Goal: Information Seeking & Learning: Learn about a topic

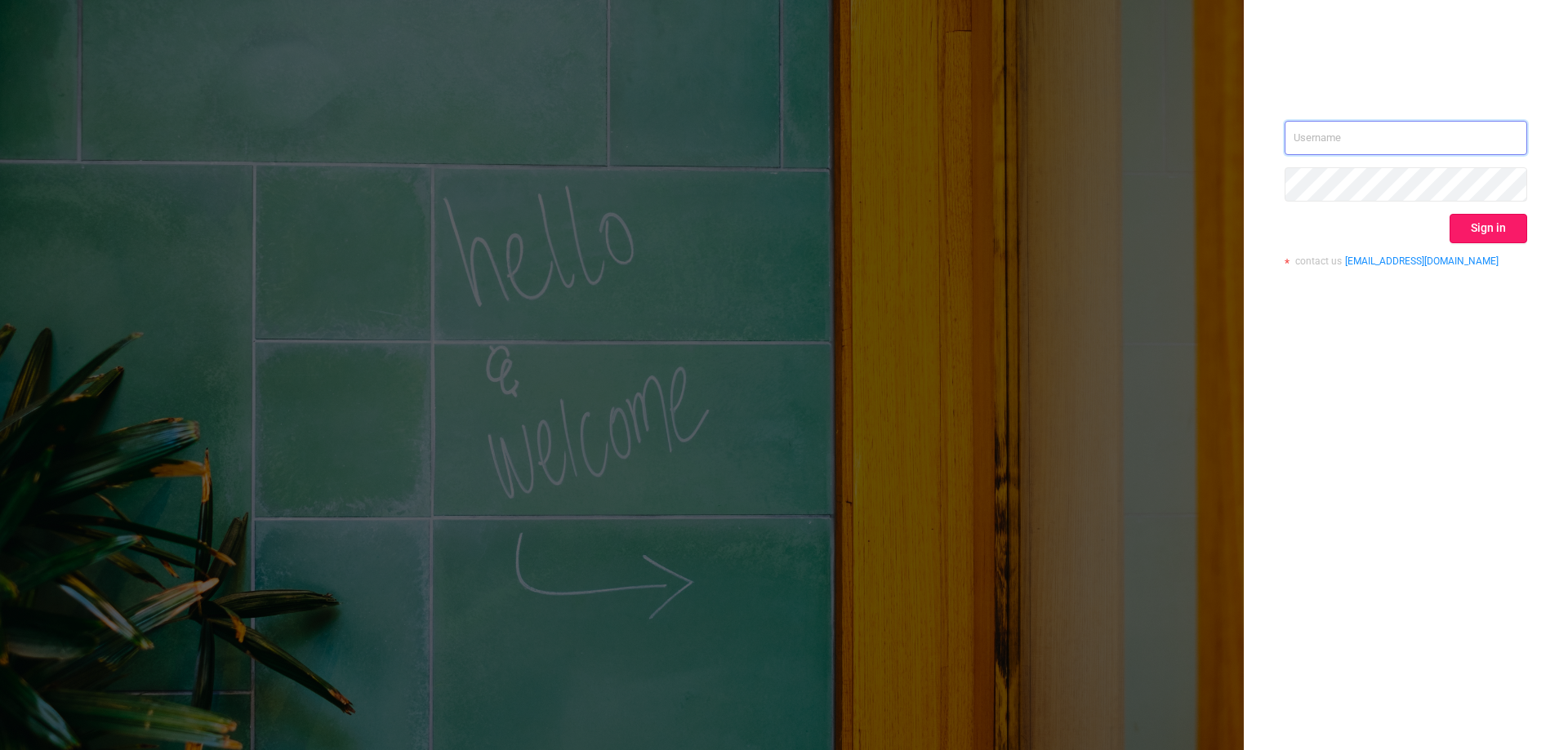
type input "[EMAIL_ADDRESS][DOMAIN_NAME]"
click at [1490, 227] on button "Sign in" at bounding box center [1489, 229] width 78 height 30
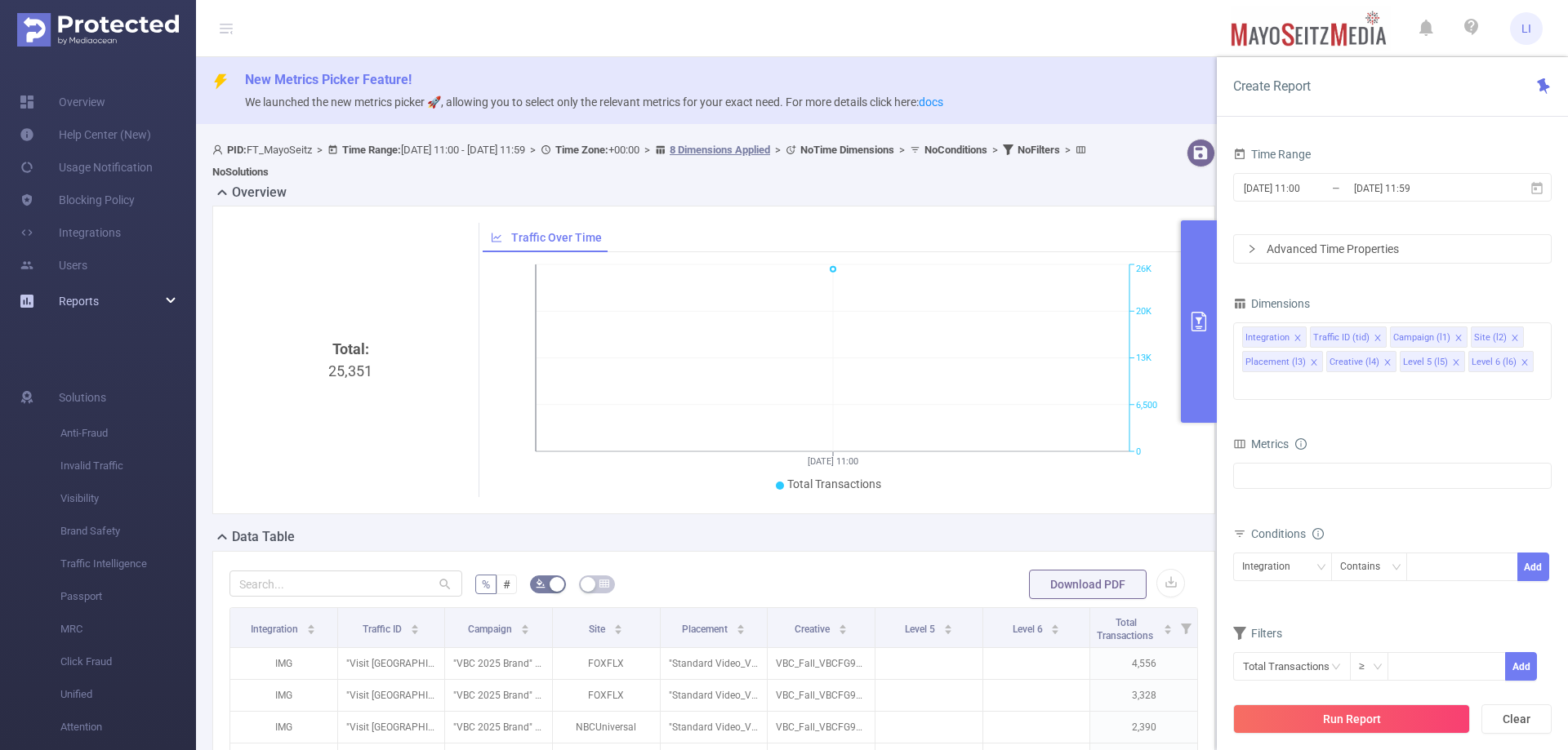
click at [80, 299] on span "Reports" at bounding box center [78, 300] width 40 height 13
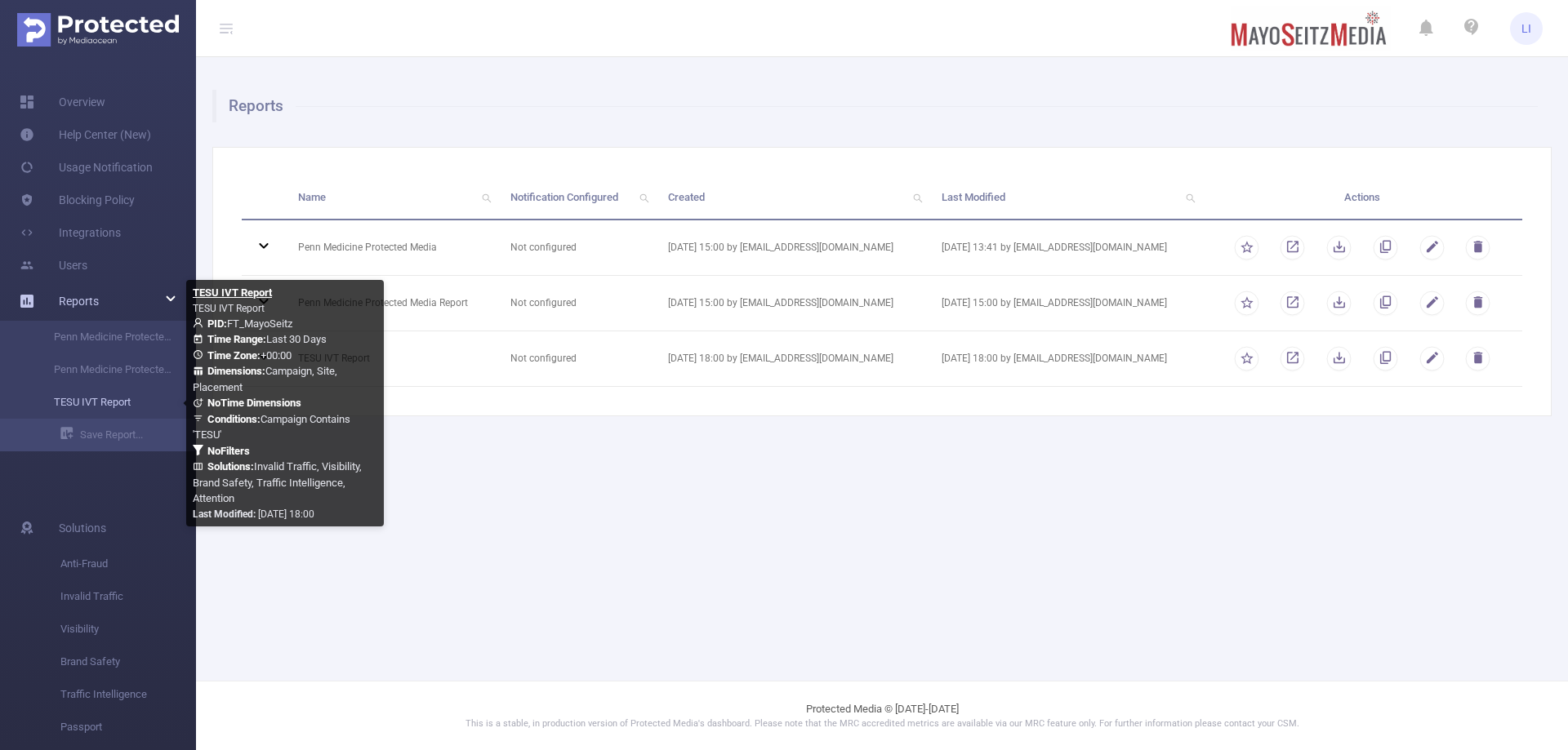
click at [105, 402] on link "TESU IVT Report" at bounding box center [105, 402] width 143 height 33
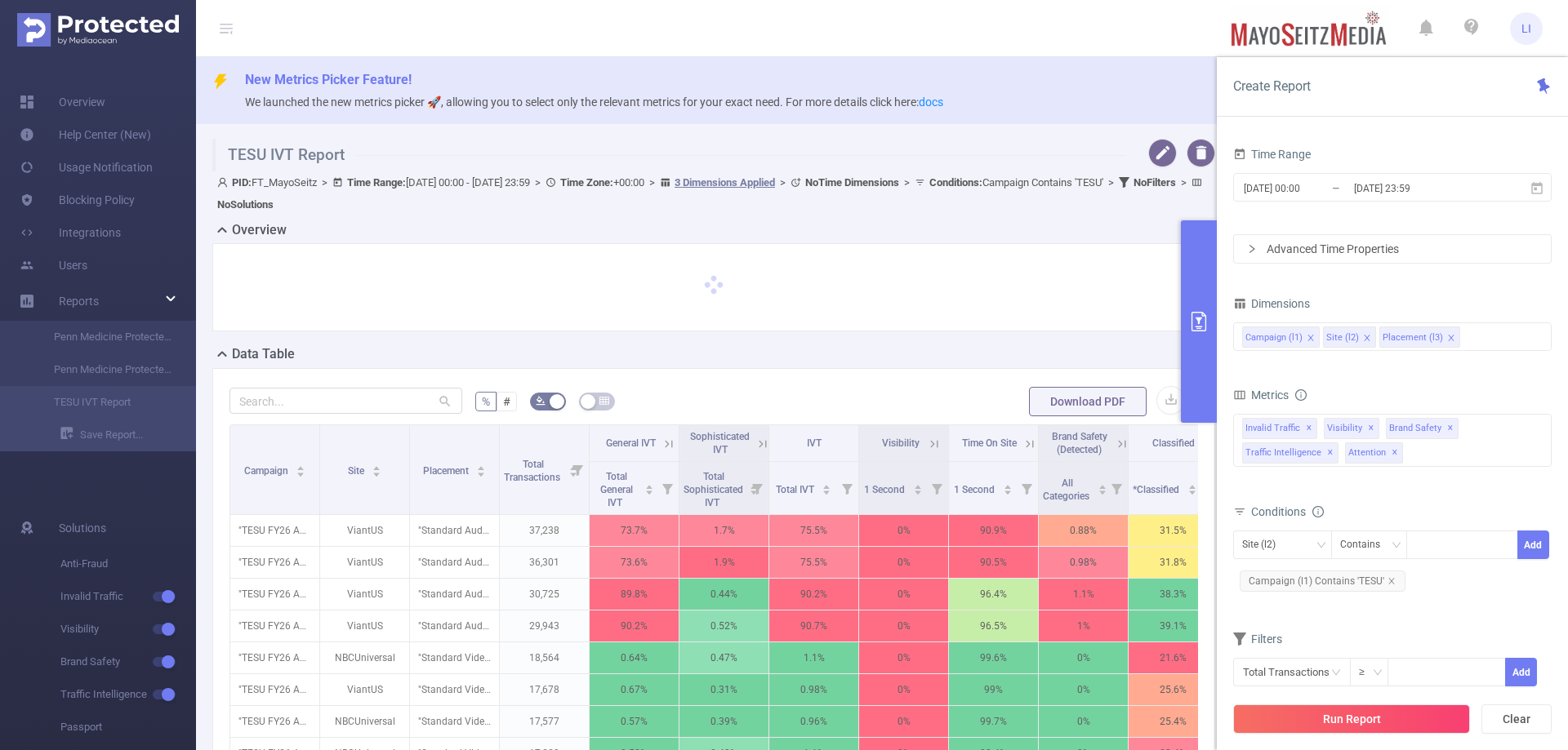
click at [1201, 317] on icon "primary" at bounding box center [1198, 321] width 19 height 19
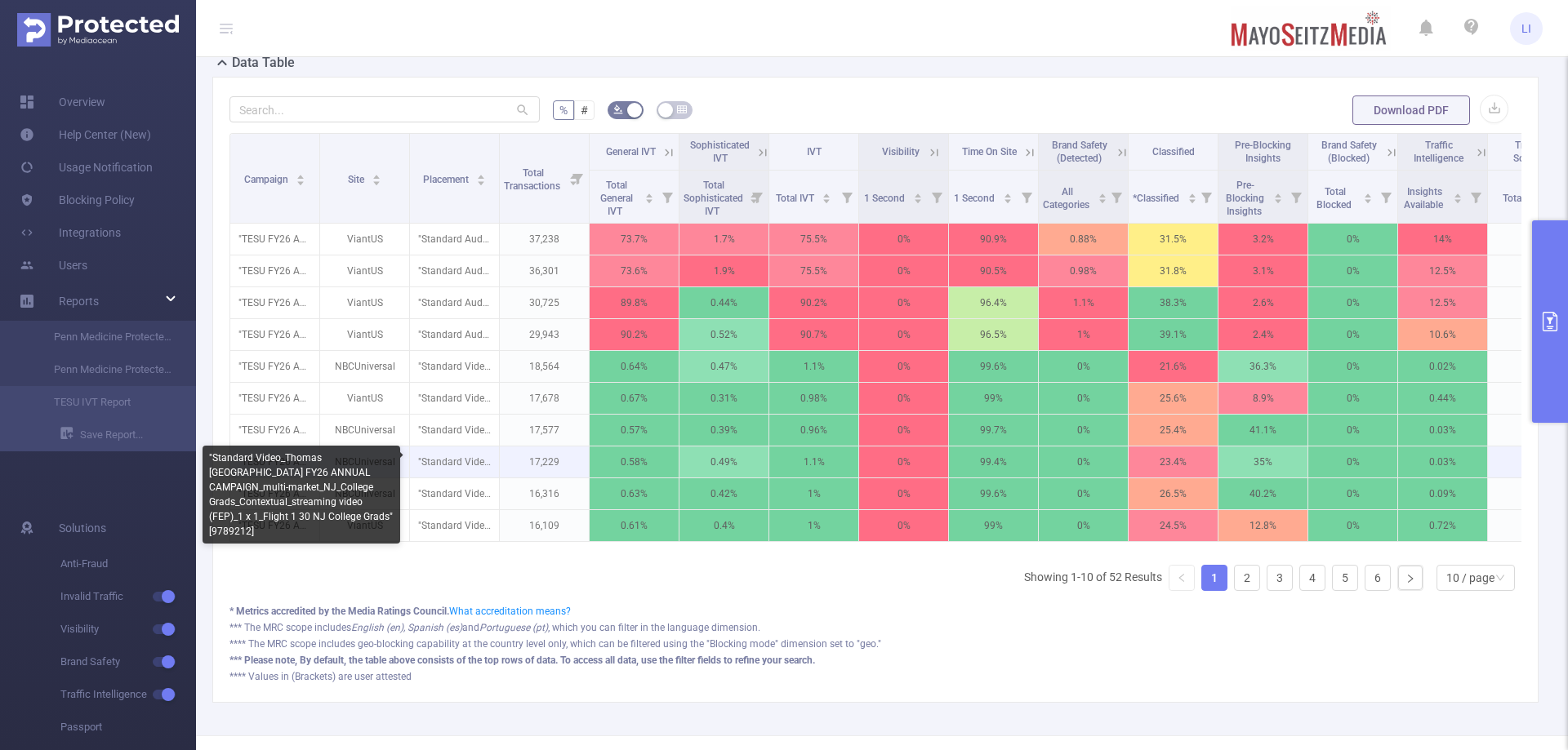
scroll to position [326, 0]
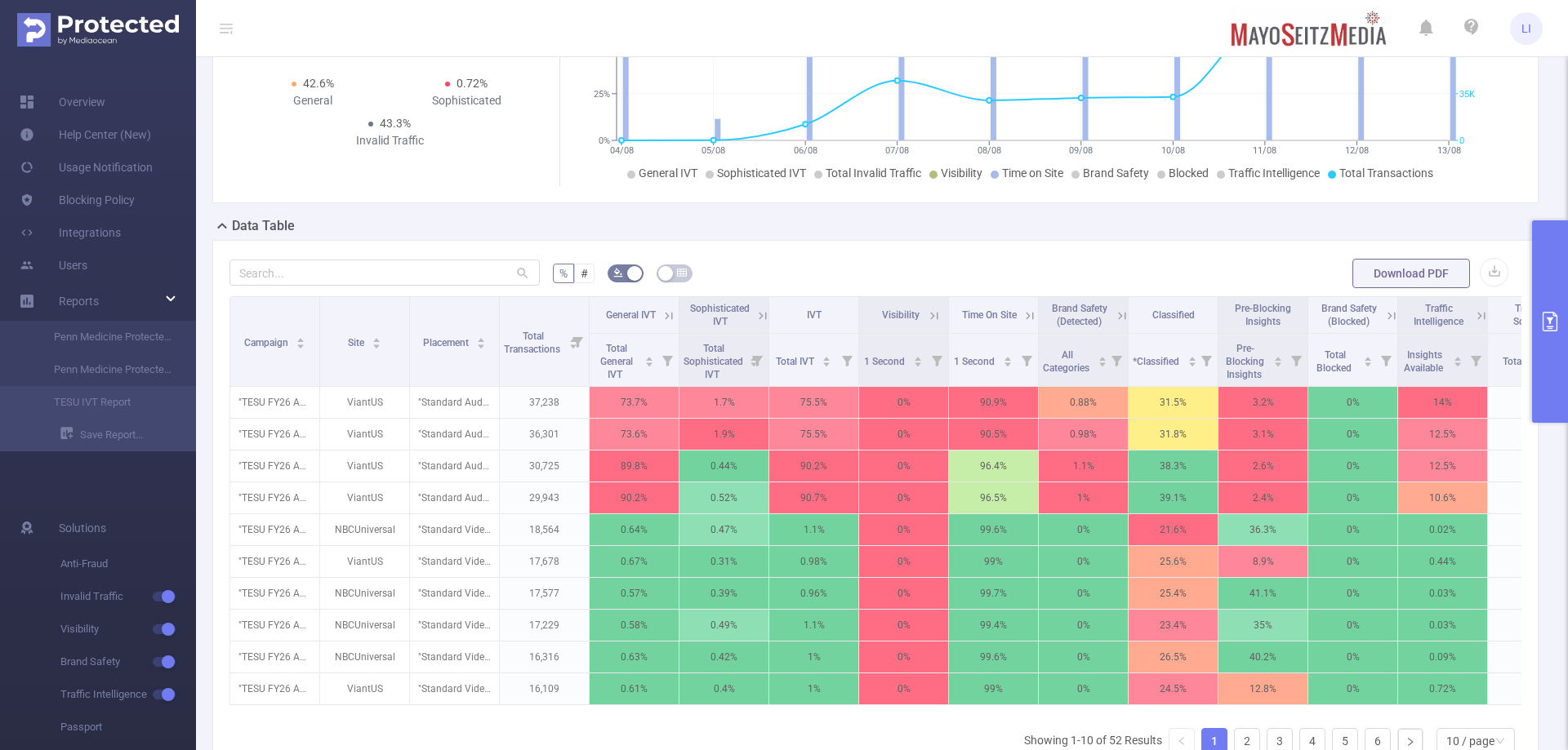
click at [1549, 304] on button "primary" at bounding box center [1550, 321] width 36 height 202
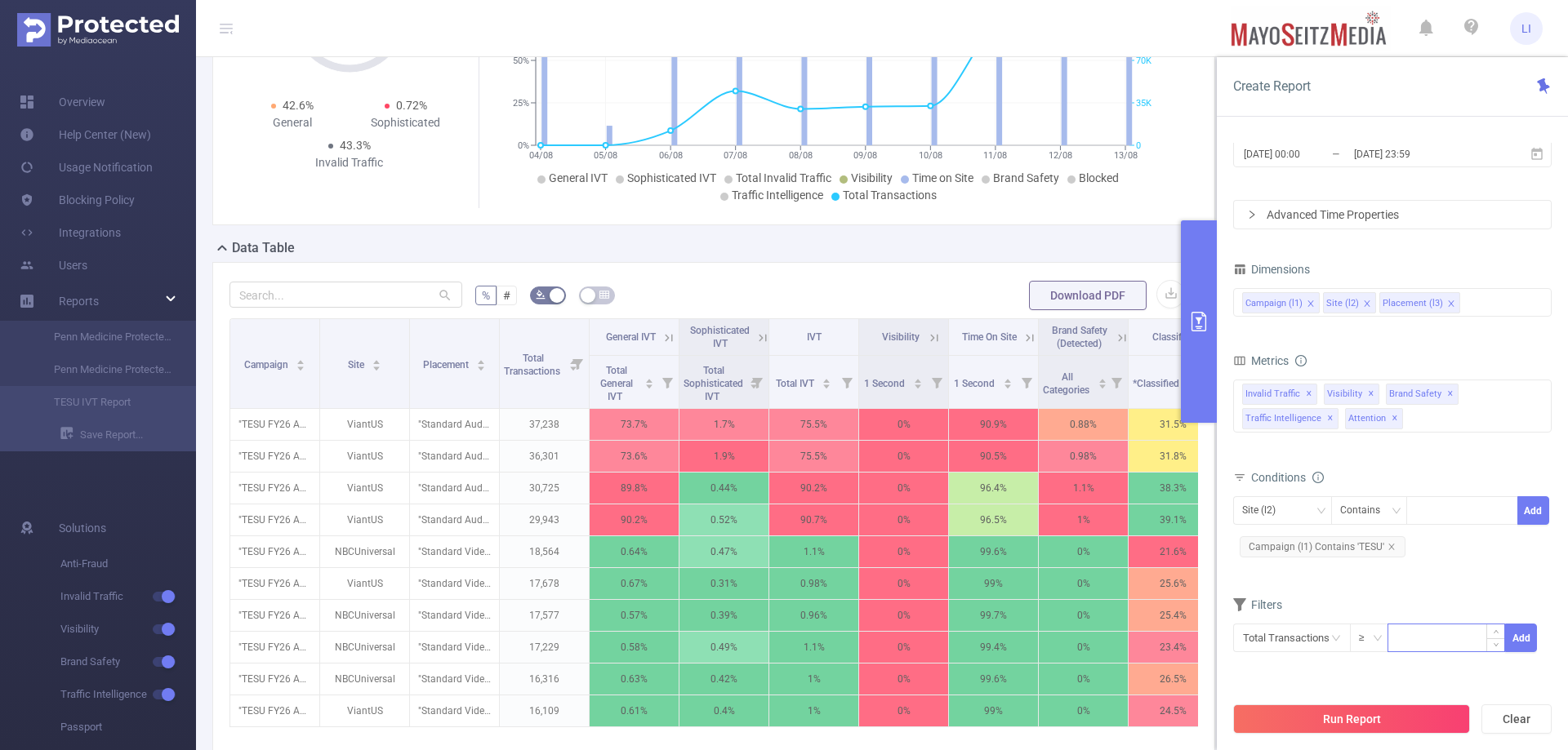
click at [1441, 634] on input at bounding box center [1446, 636] width 116 height 24
type input "100"
click at [1517, 636] on button "Add" at bounding box center [1522, 638] width 32 height 29
click at [1366, 714] on button "Run Report" at bounding box center [1351, 719] width 237 height 30
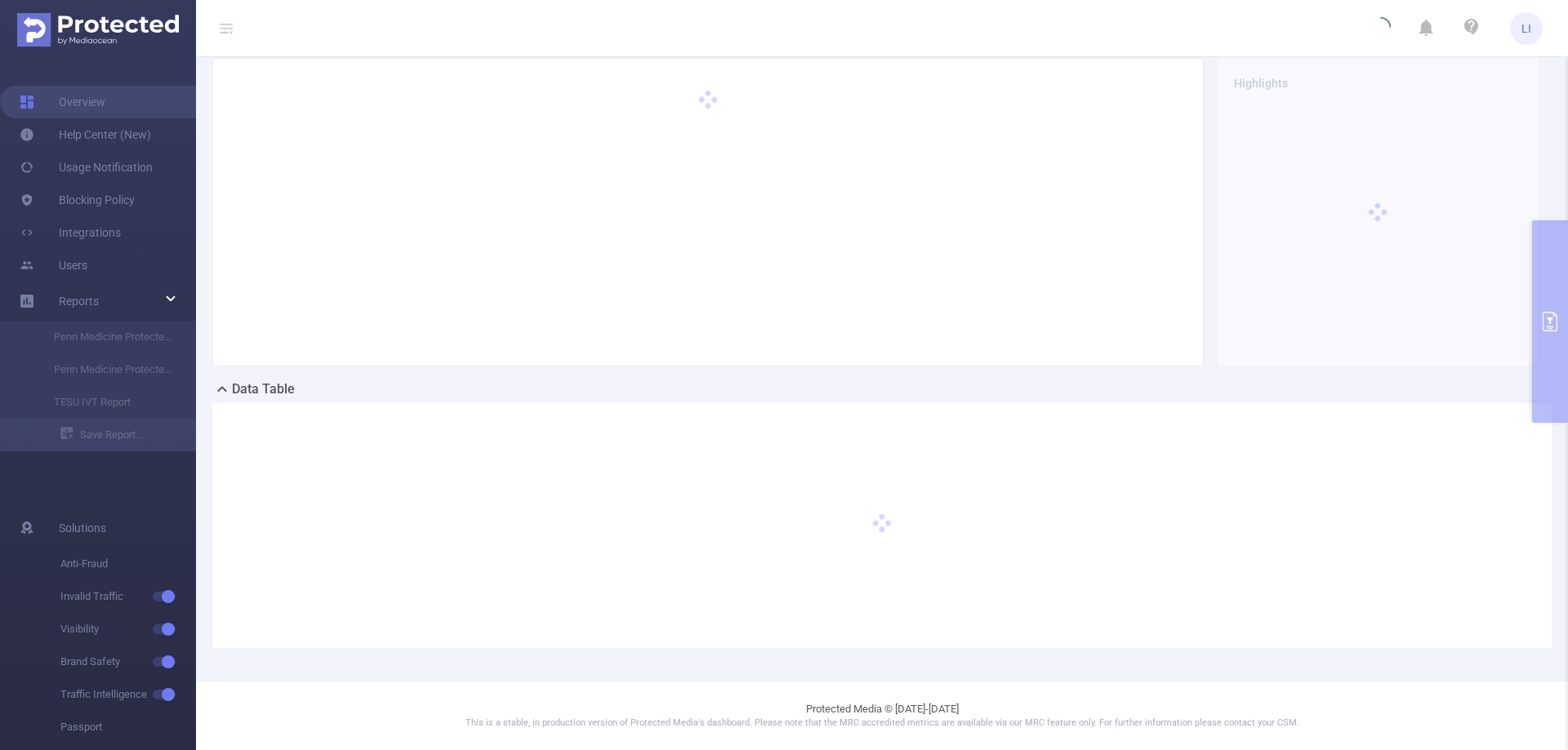
scroll to position [148, 0]
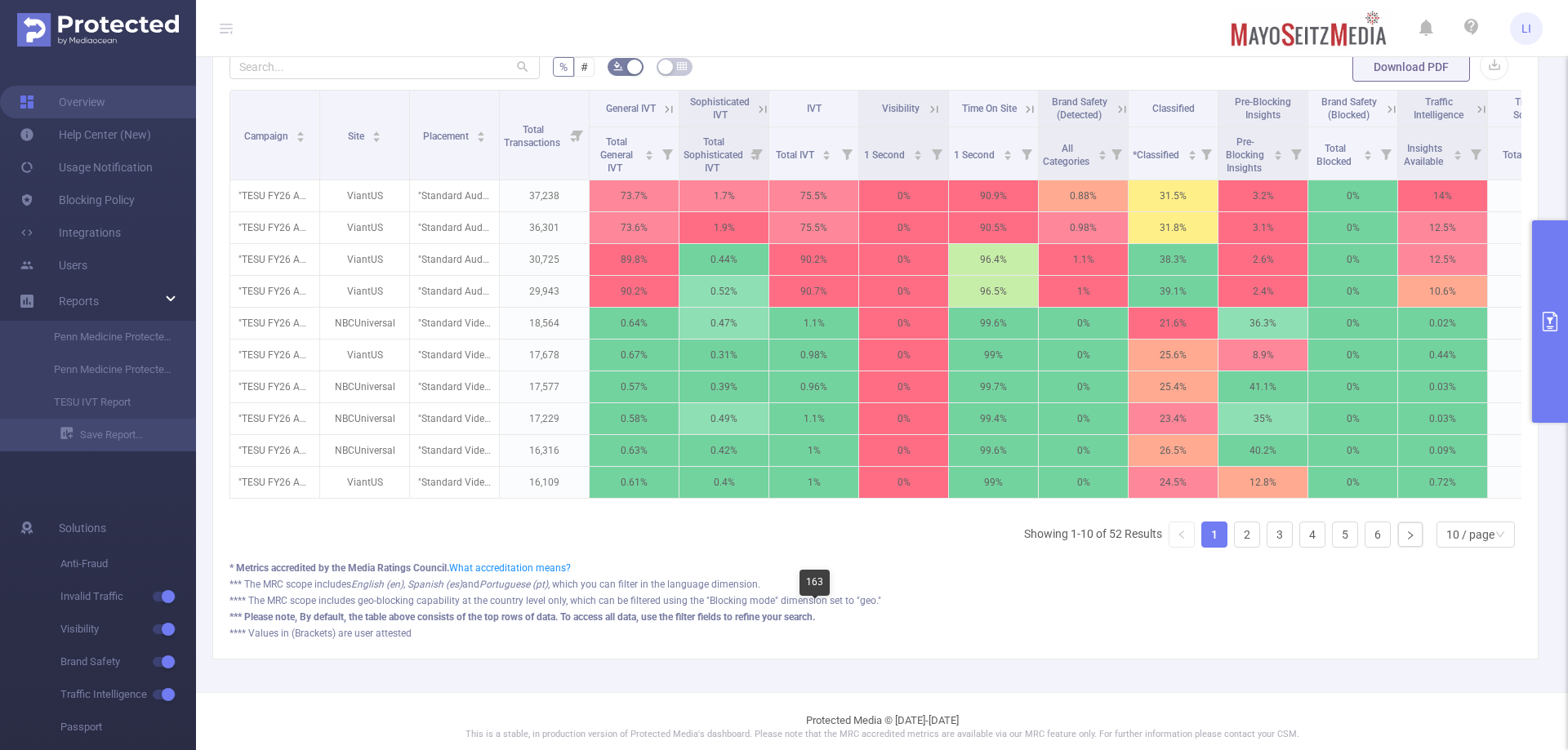
scroll to position [542, 0]
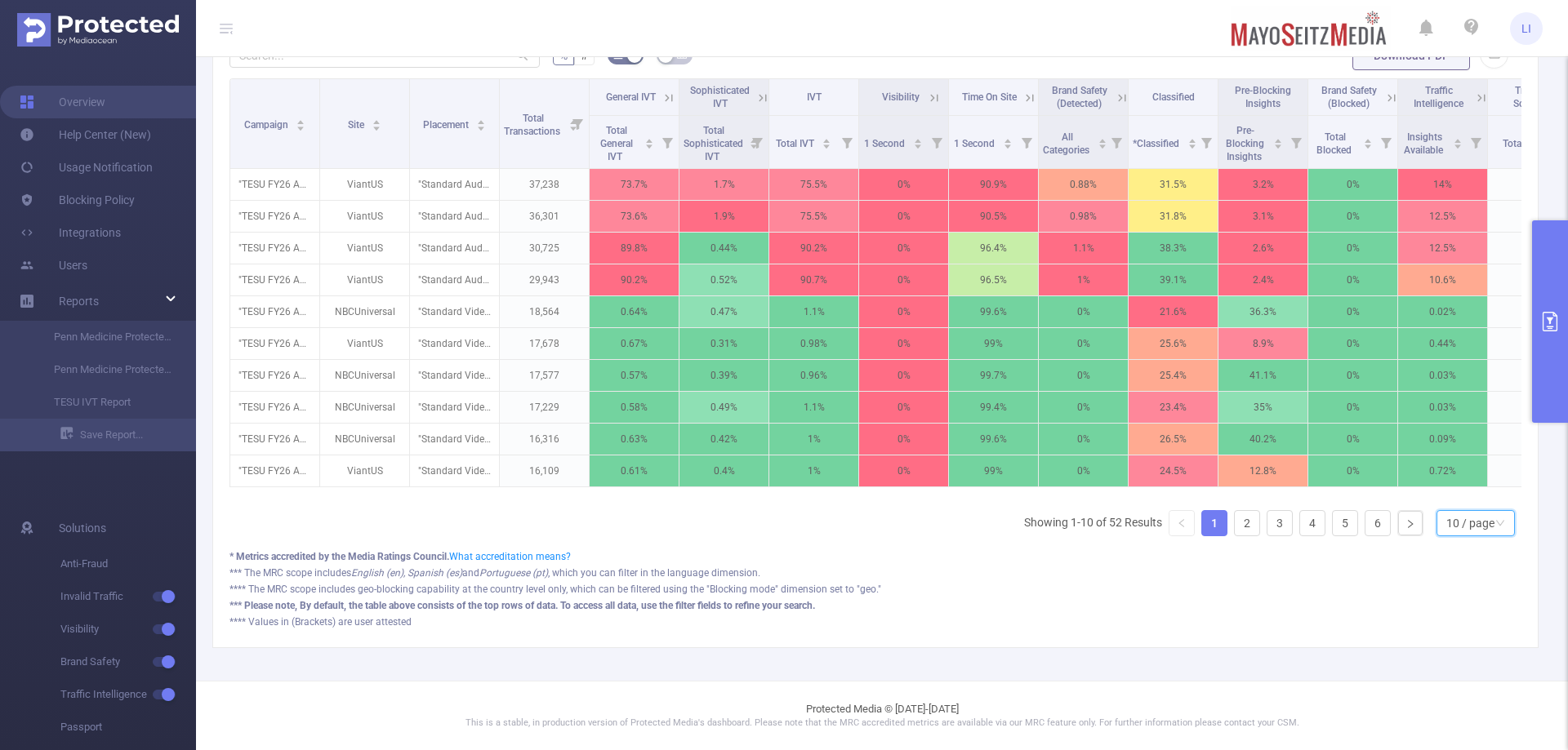
click at [1497, 527] on div "10 / page" at bounding box center [1475, 523] width 78 height 26
click at [1467, 494] on li "50 / page" at bounding box center [1463, 506] width 78 height 26
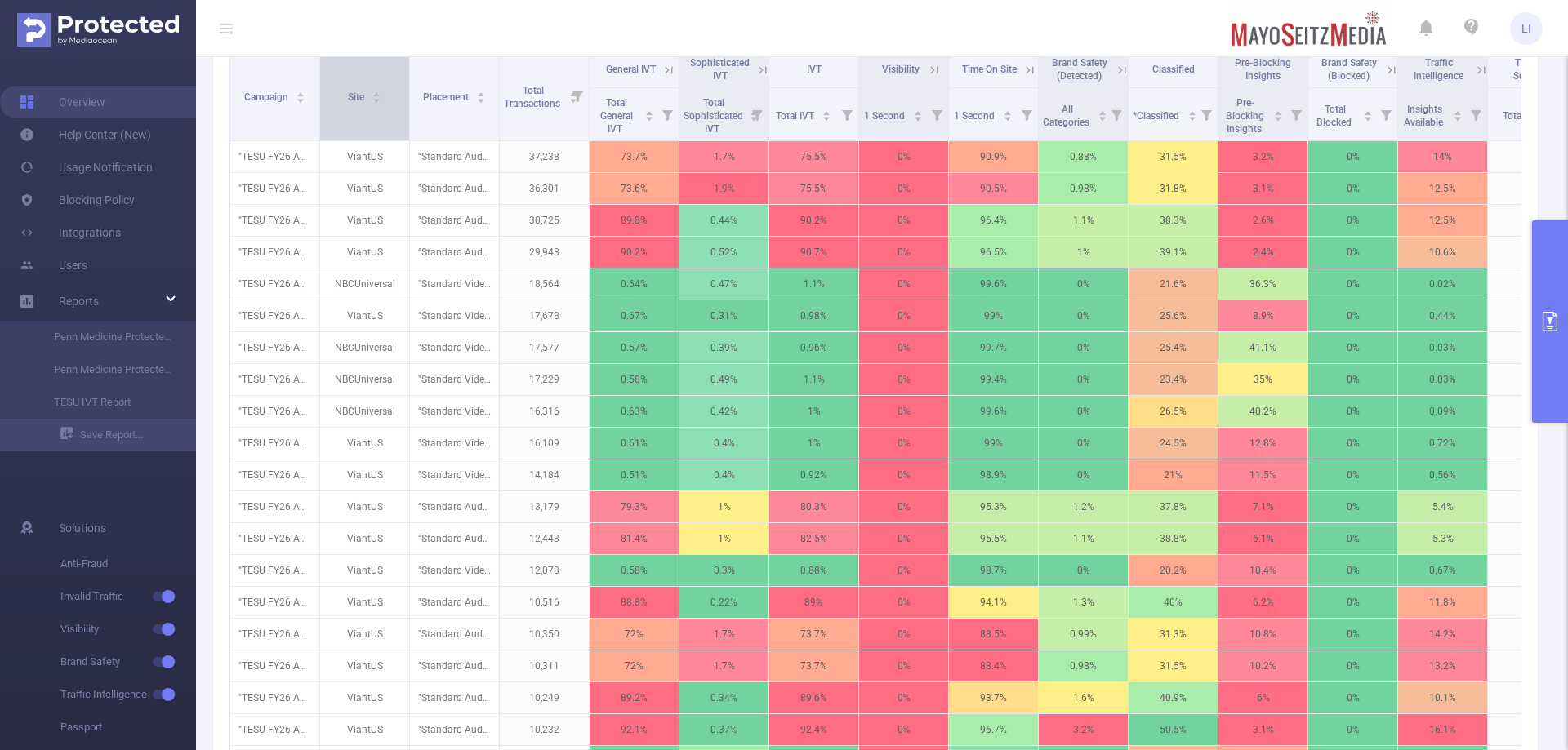
click at [379, 99] on icon "icon: caret-up" at bounding box center [376, 94] width 9 height 9
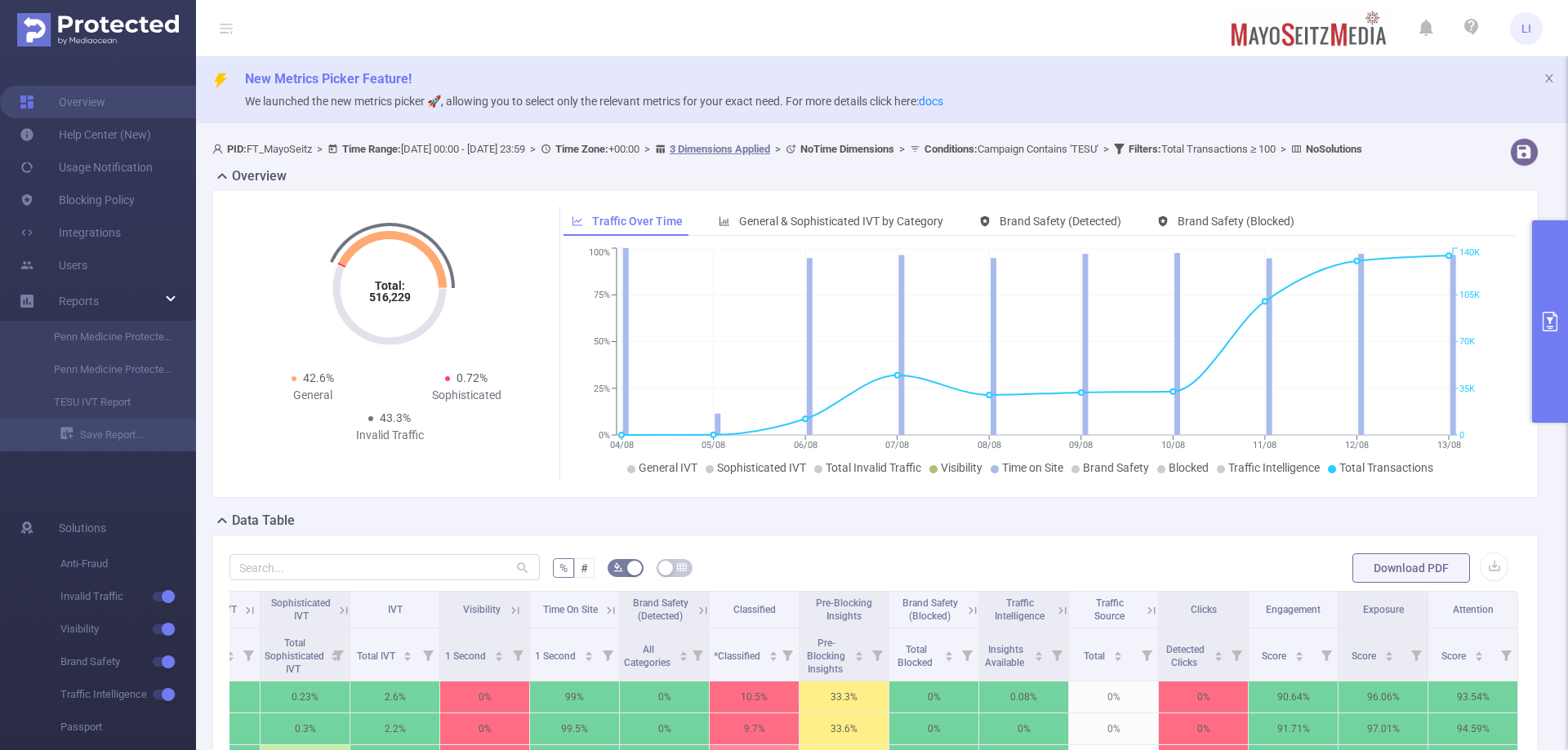
scroll to position [0, 0]
click at [851, 229] on span "General & Sophisticated IVT by Category" at bounding box center [841, 222] width 204 height 13
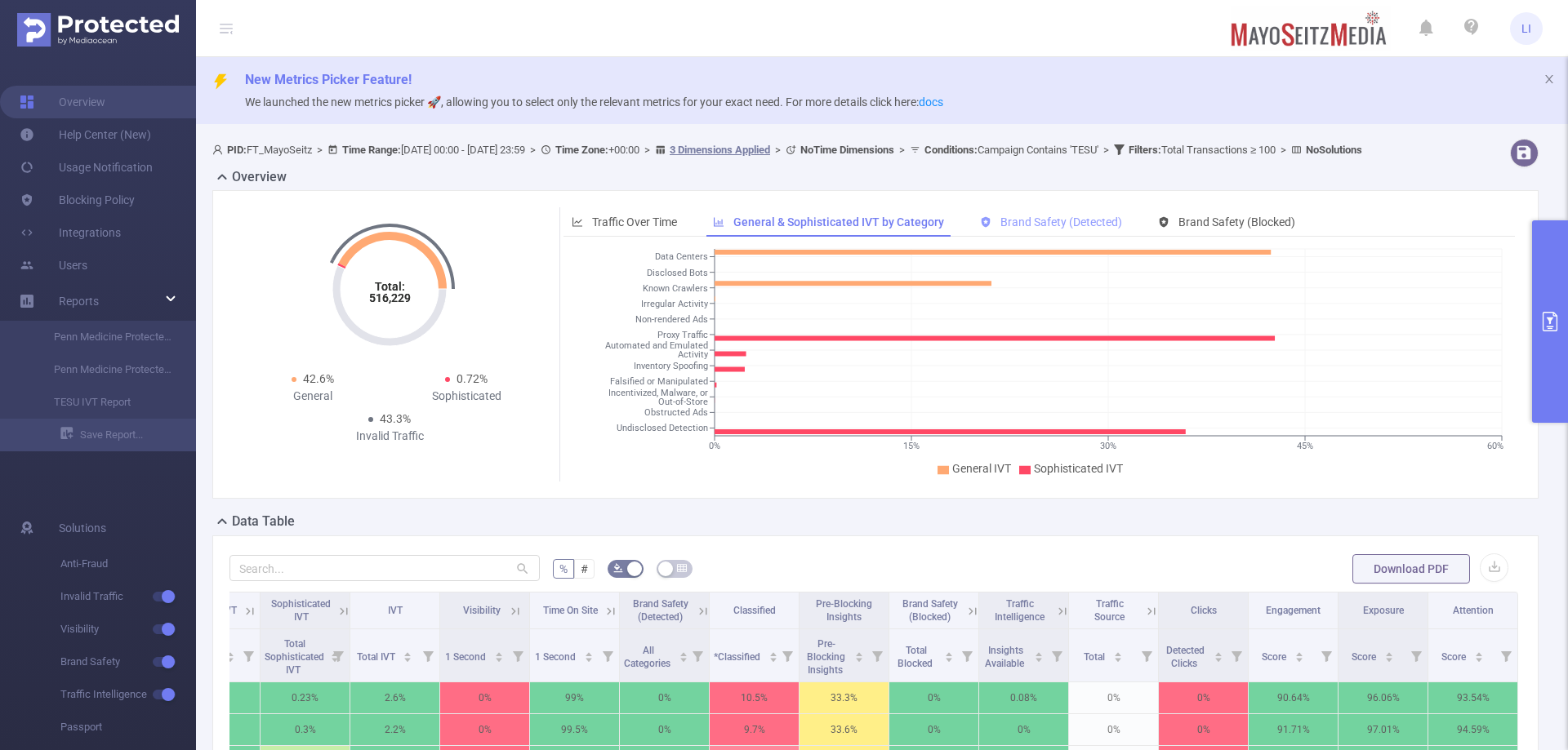
click at [1012, 229] on span "Brand Safety (Detected)" at bounding box center [1062, 222] width 122 height 13
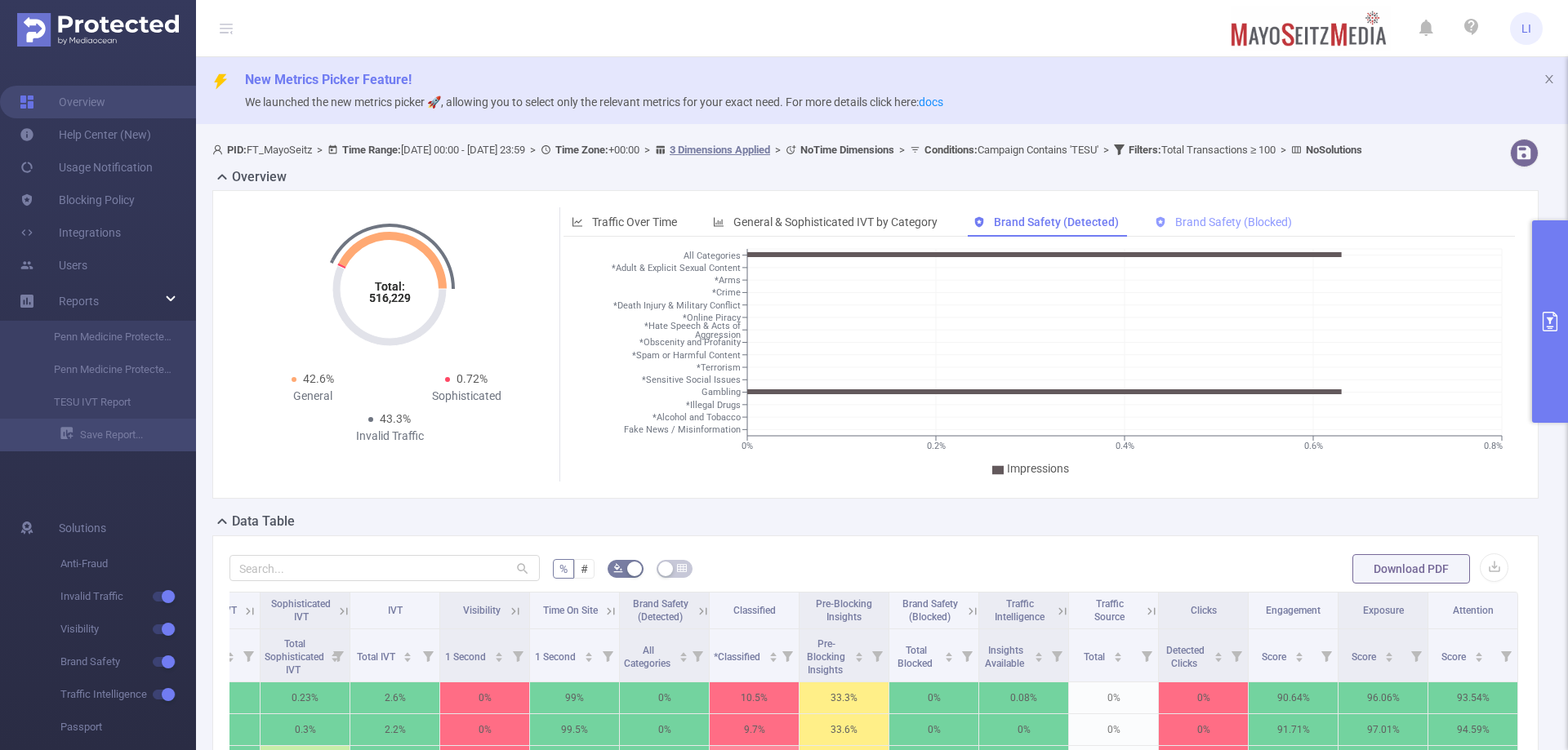
click at [1235, 229] on span "Brand Safety (Blocked)" at bounding box center [1234, 222] width 116 height 13
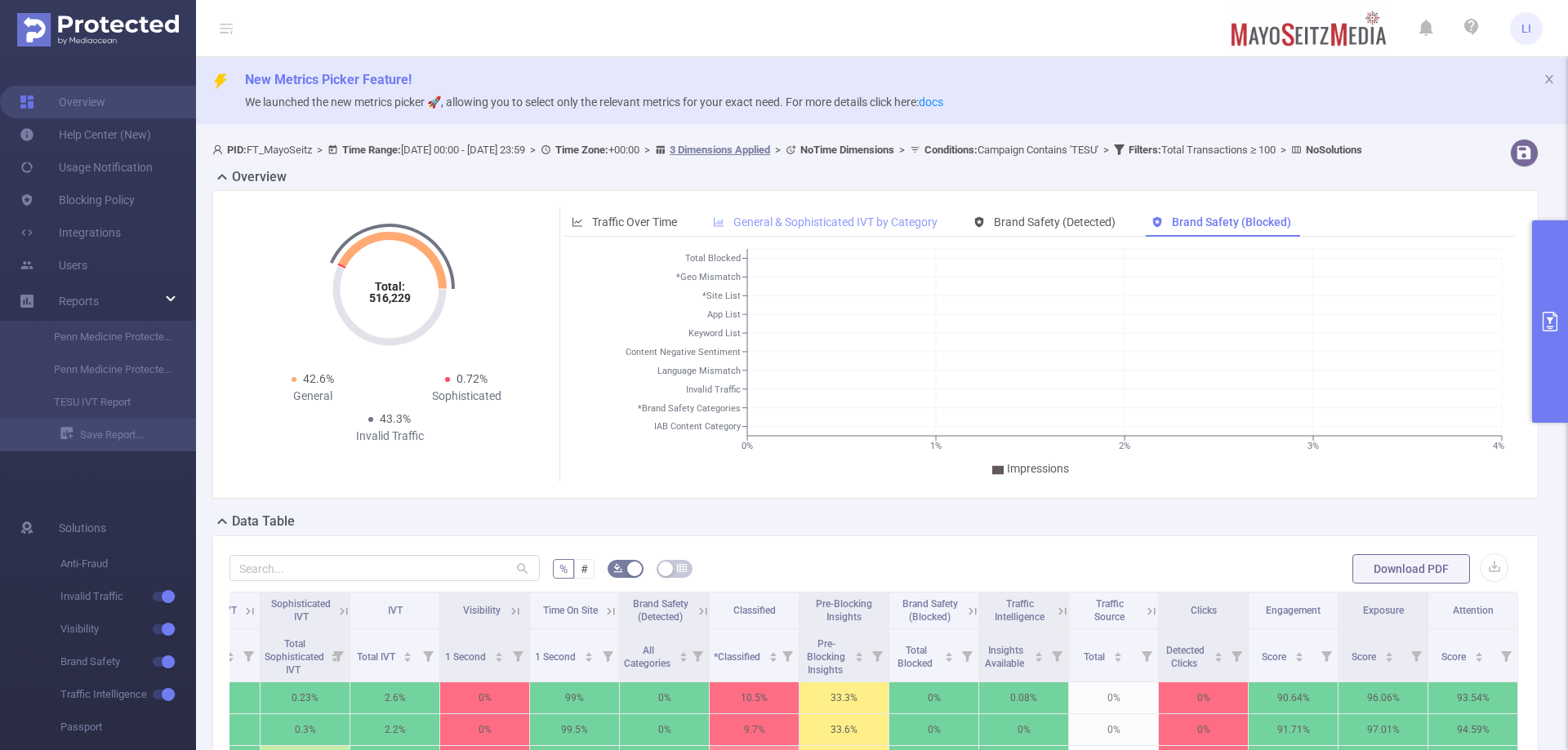
click at [776, 229] on span "General & Sophisticated IVT by Category" at bounding box center [835, 222] width 204 height 13
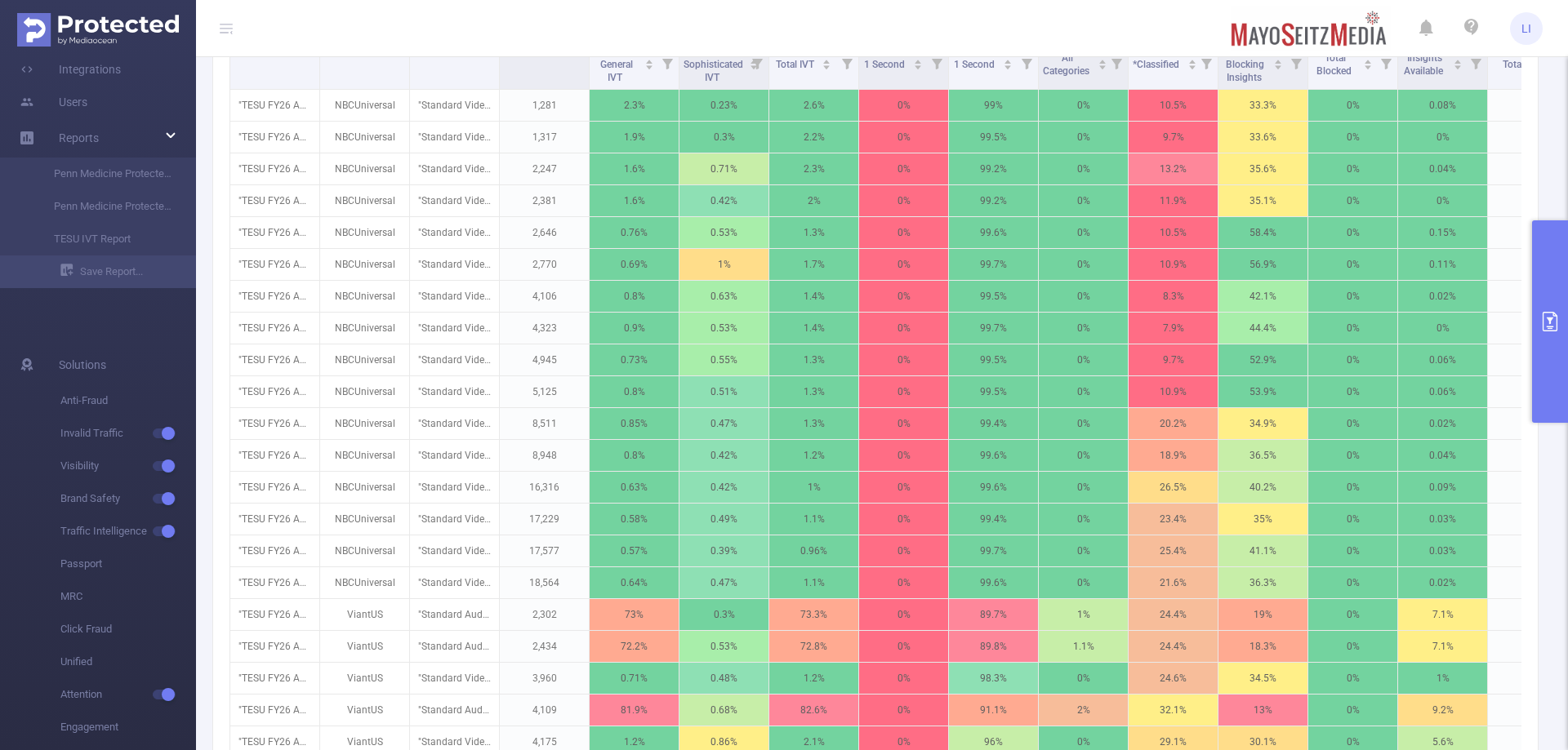
scroll to position [326, 0]
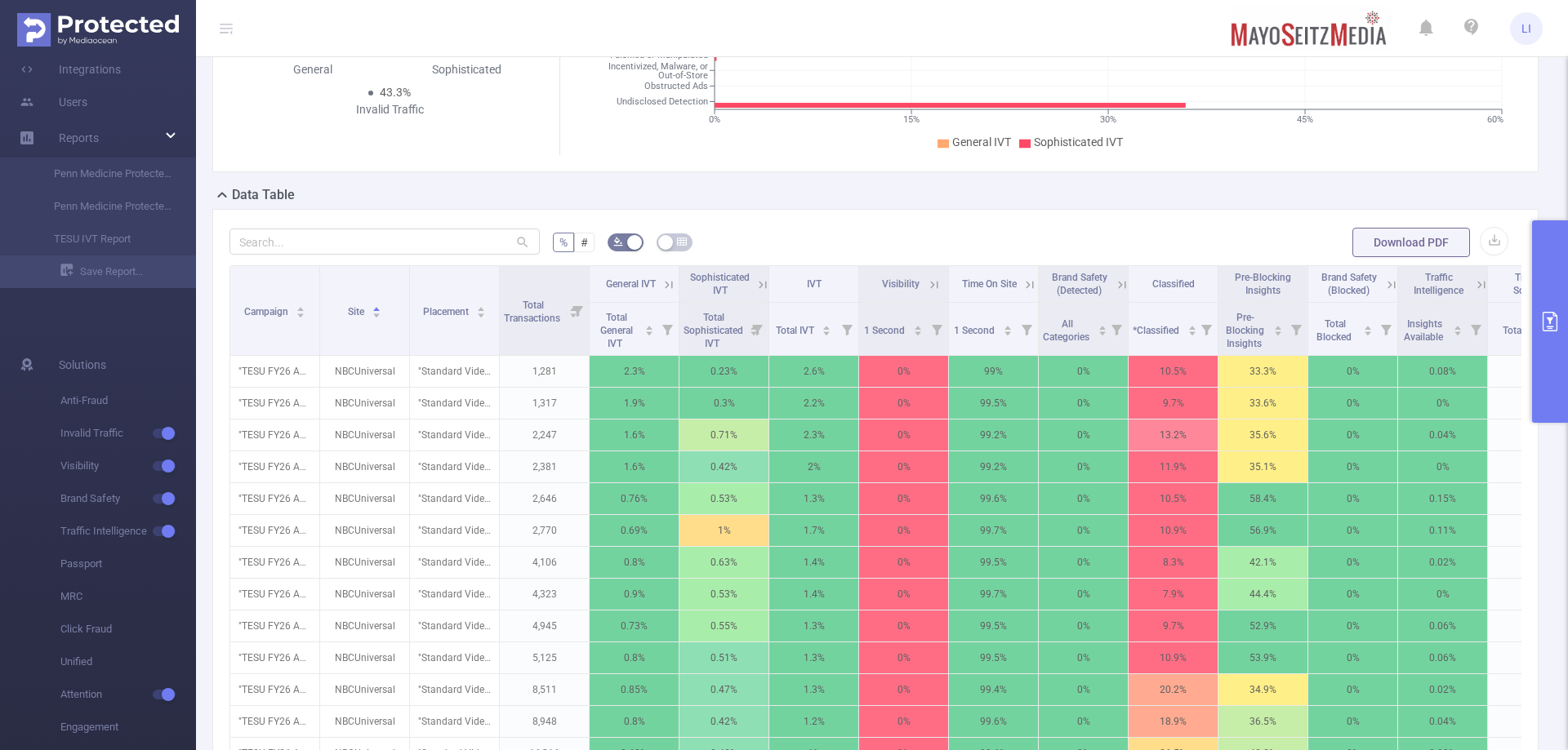
click at [1004, 208] on div "Data Table" at bounding box center [882, 197] width 1339 height 23
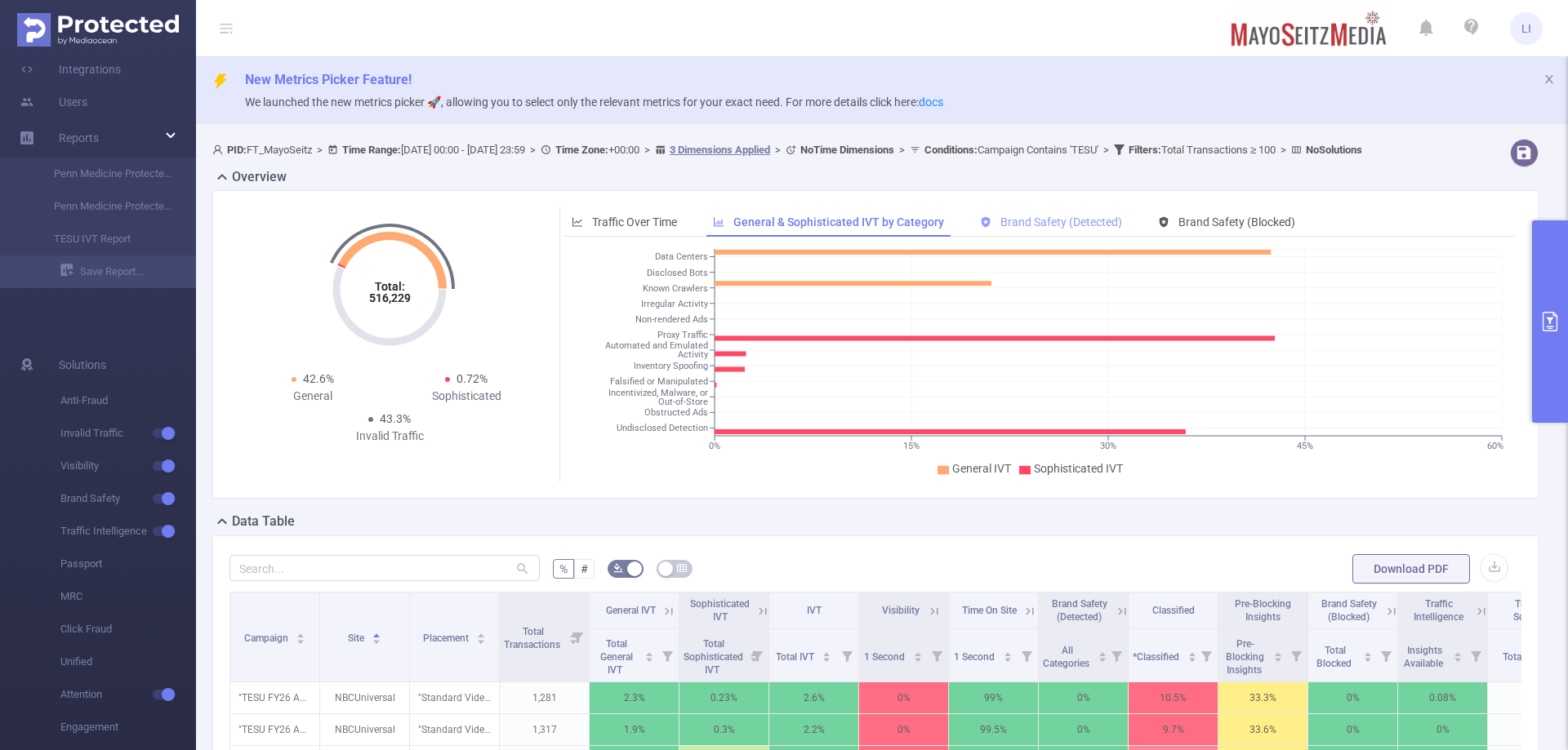
click at [1015, 229] on span "Brand Safety (Detected)" at bounding box center [1062, 222] width 122 height 13
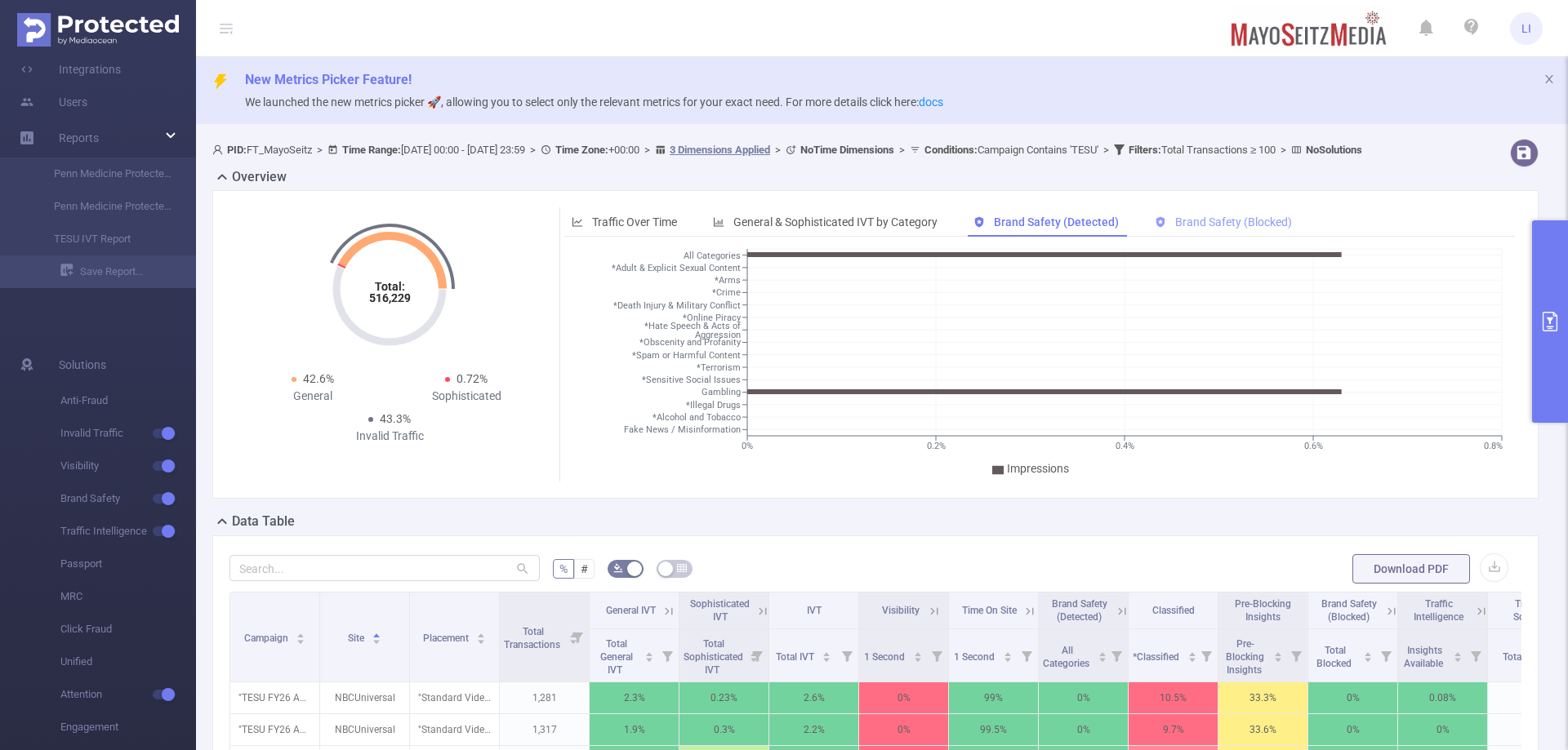
click at [1199, 229] on span "Brand Safety (Blocked)" at bounding box center [1234, 222] width 116 height 13
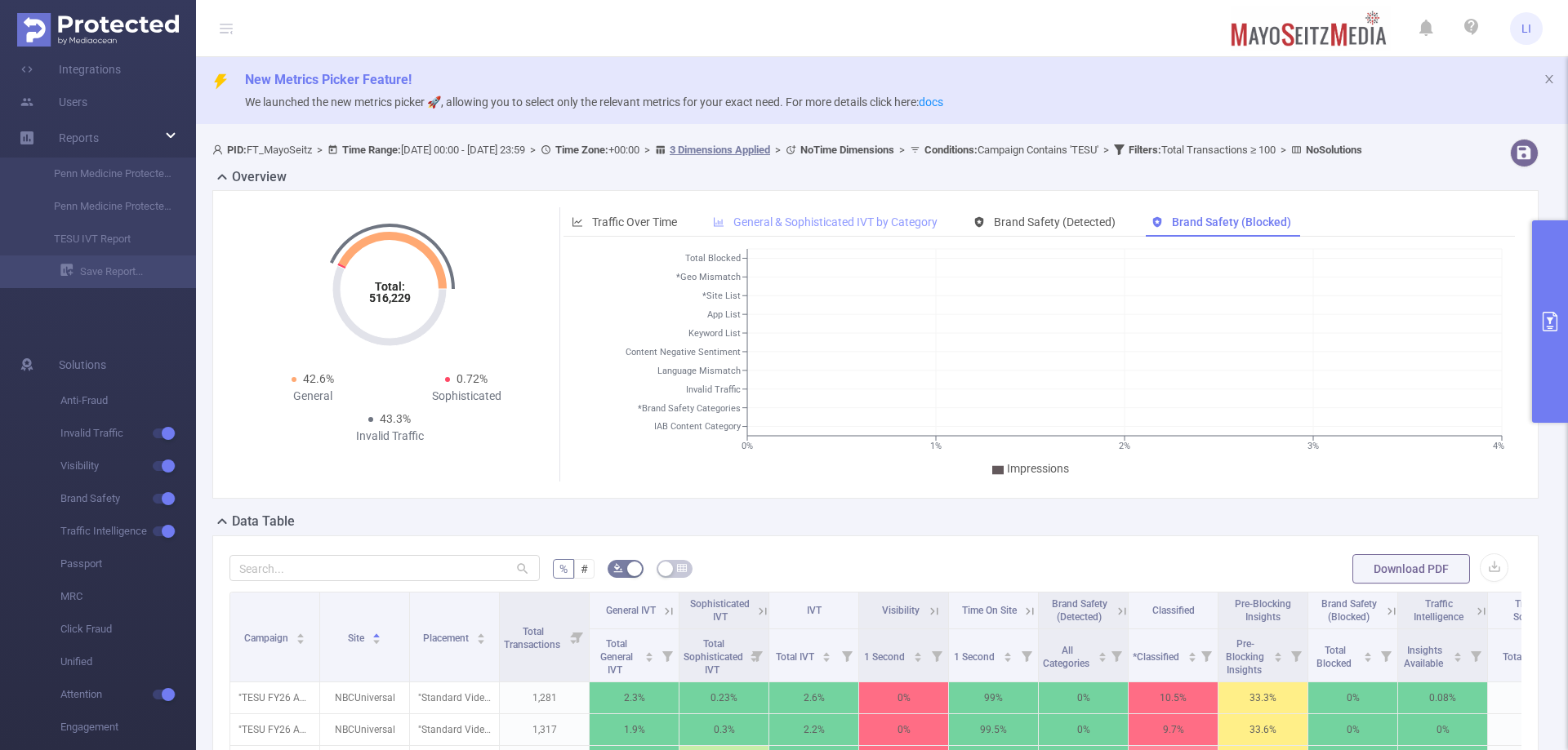
click at [818, 229] on span "General & Sophisticated IVT by Category" at bounding box center [835, 222] width 204 height 13
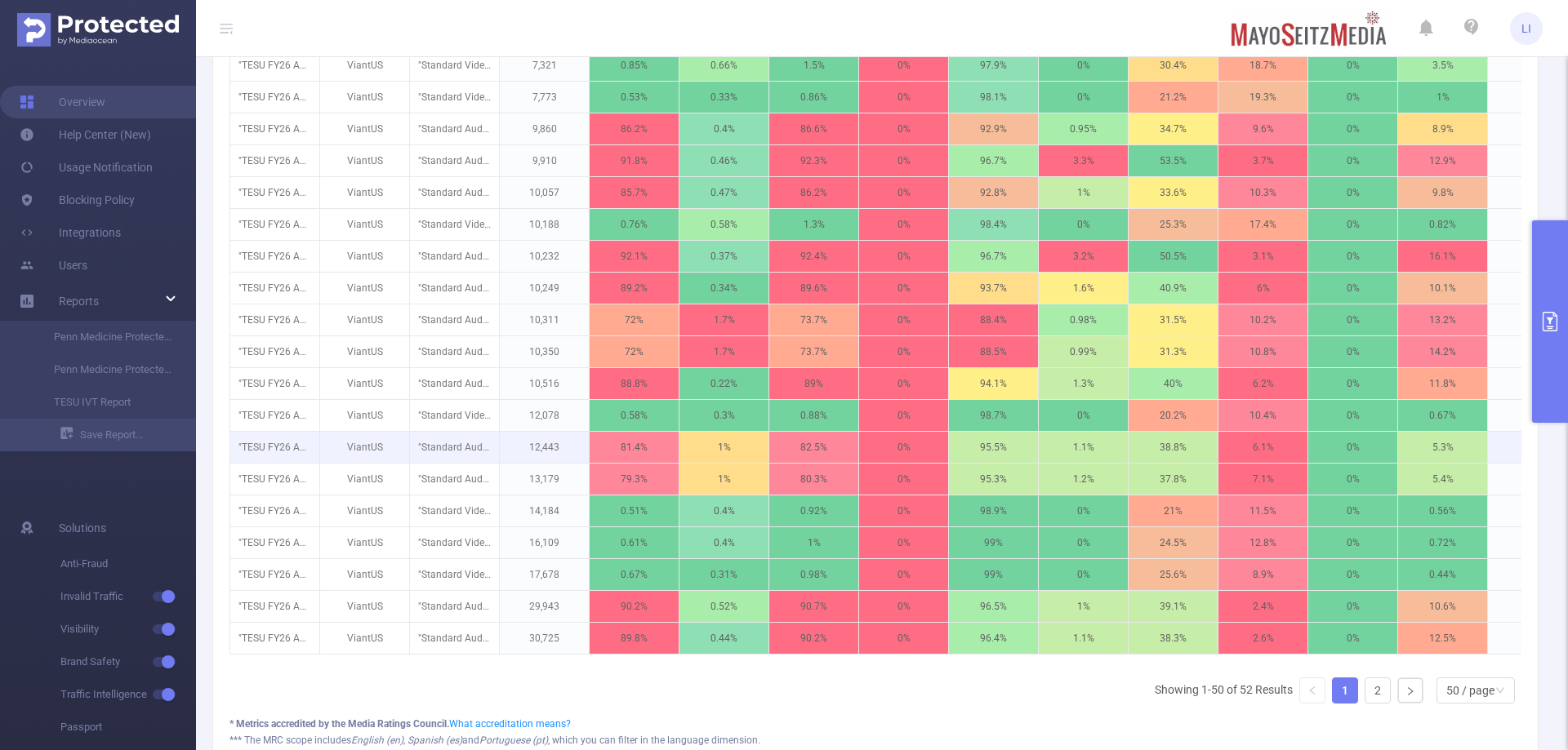
scroll to position [1633, 0]
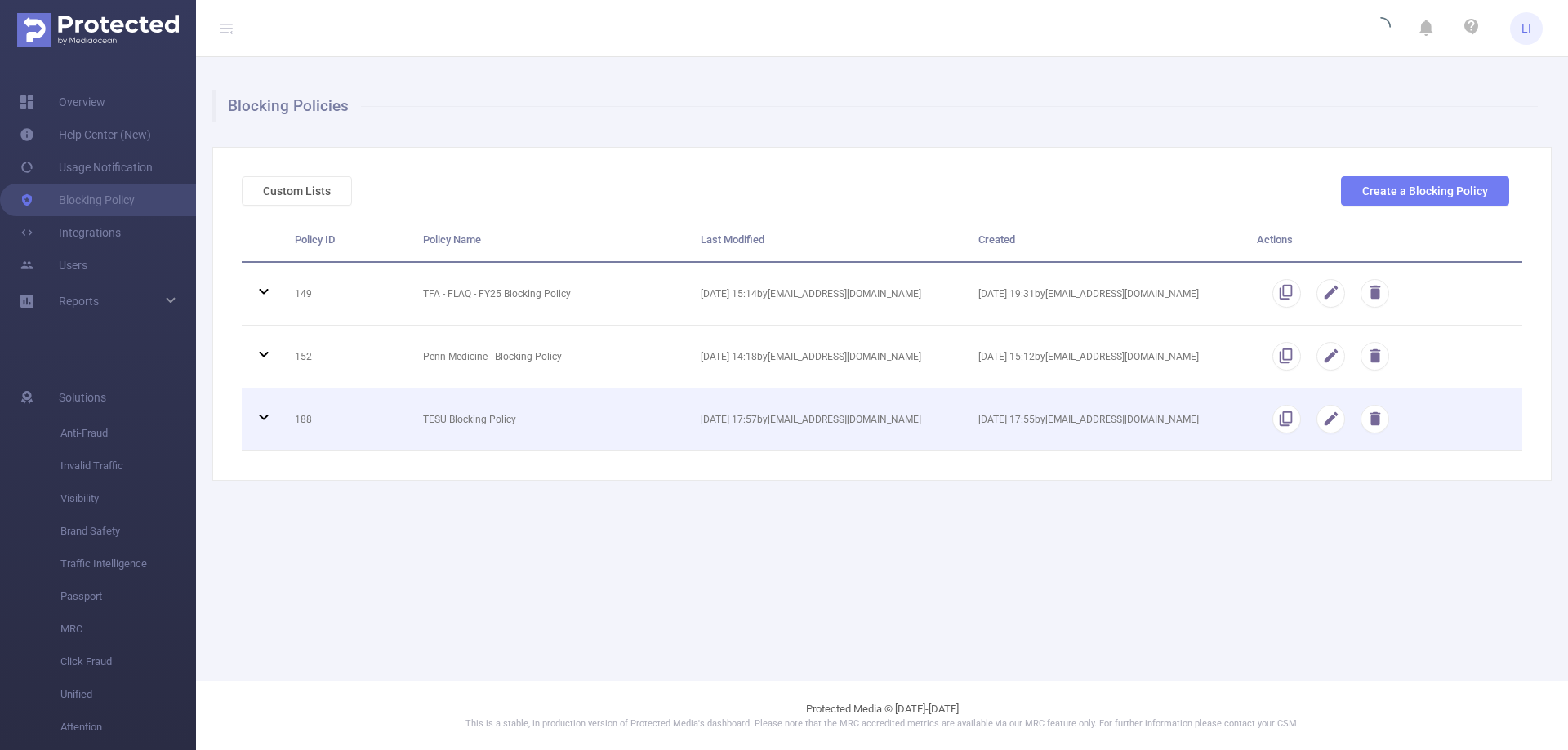
click at [267, 418] on icon at bounding box center [263, 418] width 9 height 6
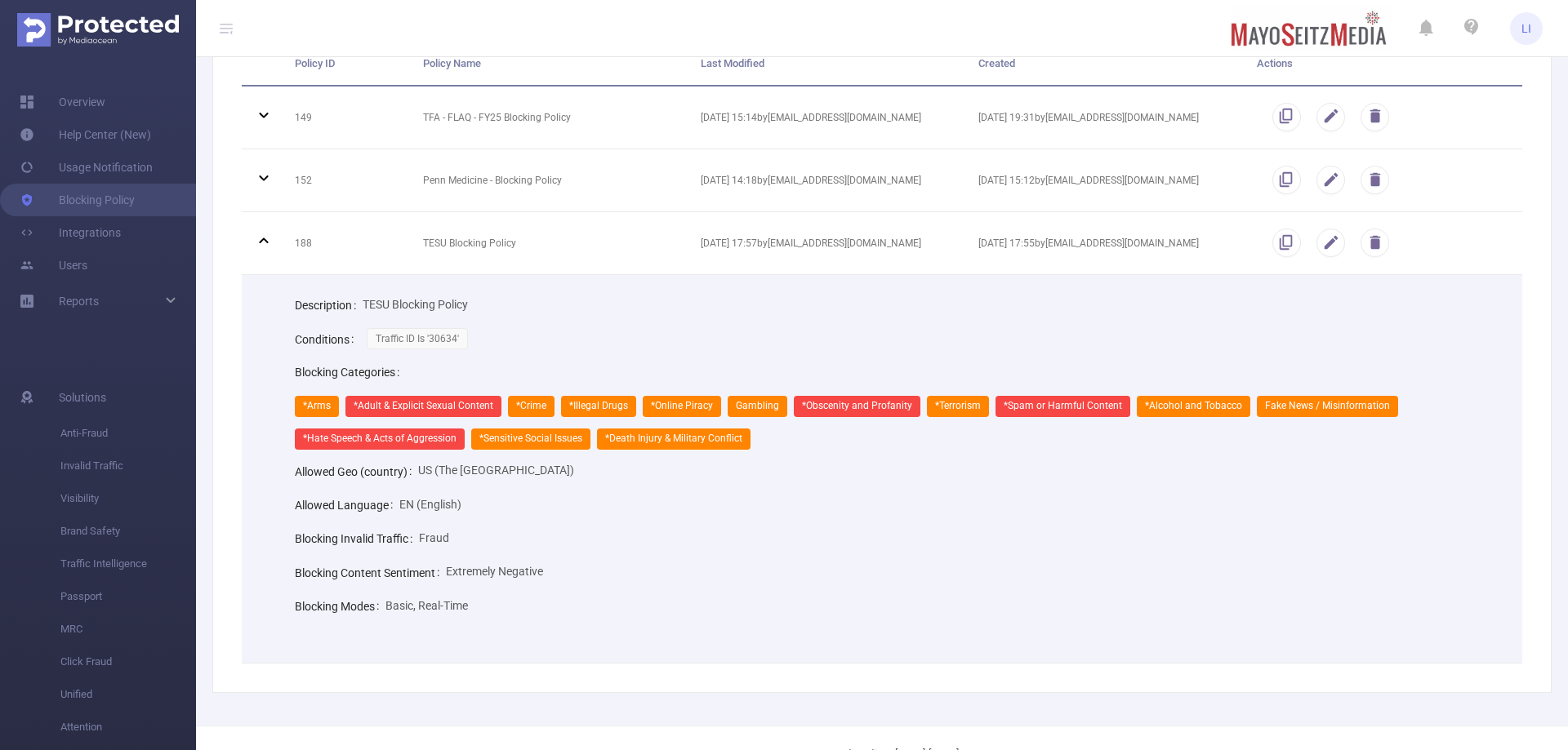
scroll to position [216, 0]
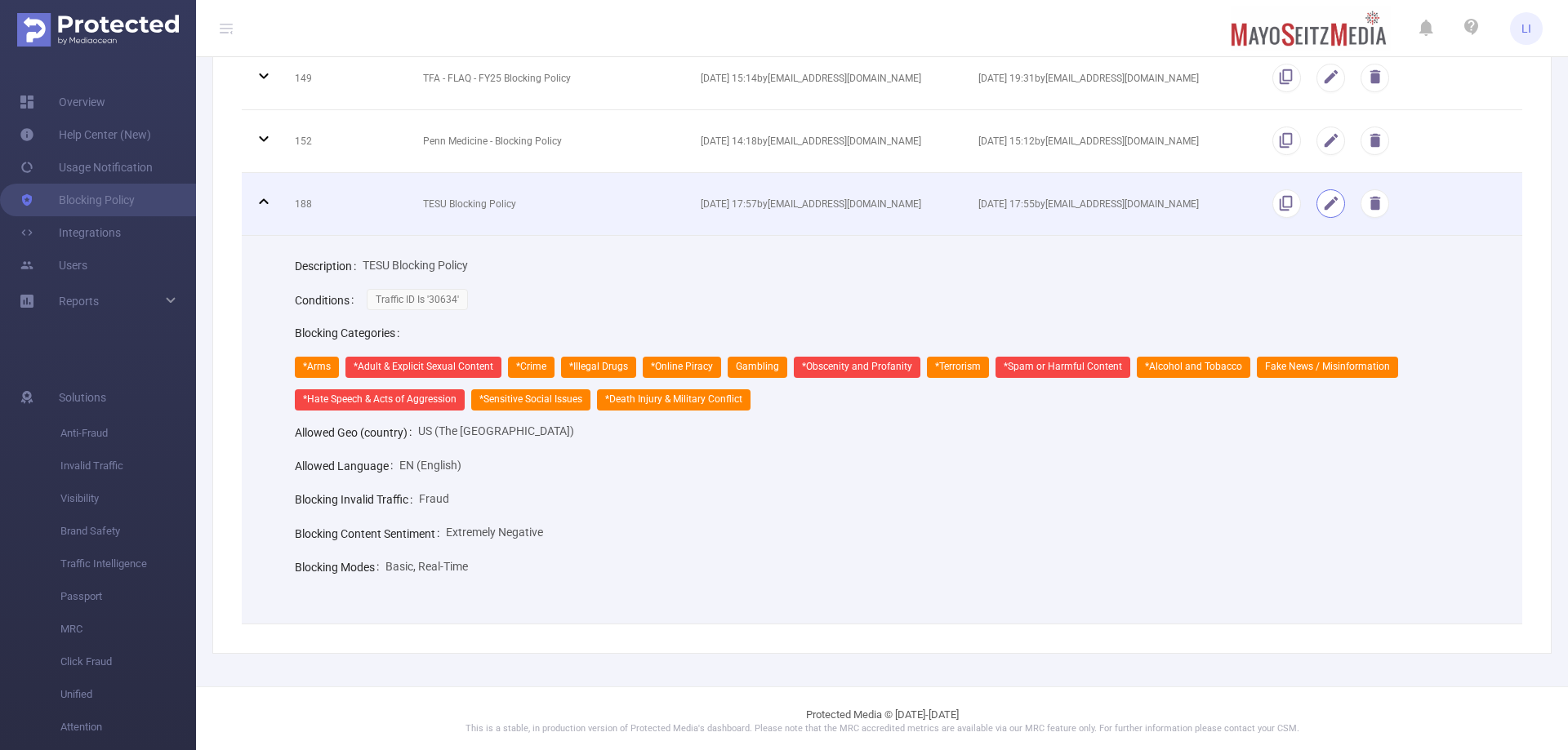
click at [1317, 199] on button "button" at bounding box center [1331, 204] width 29 height 29
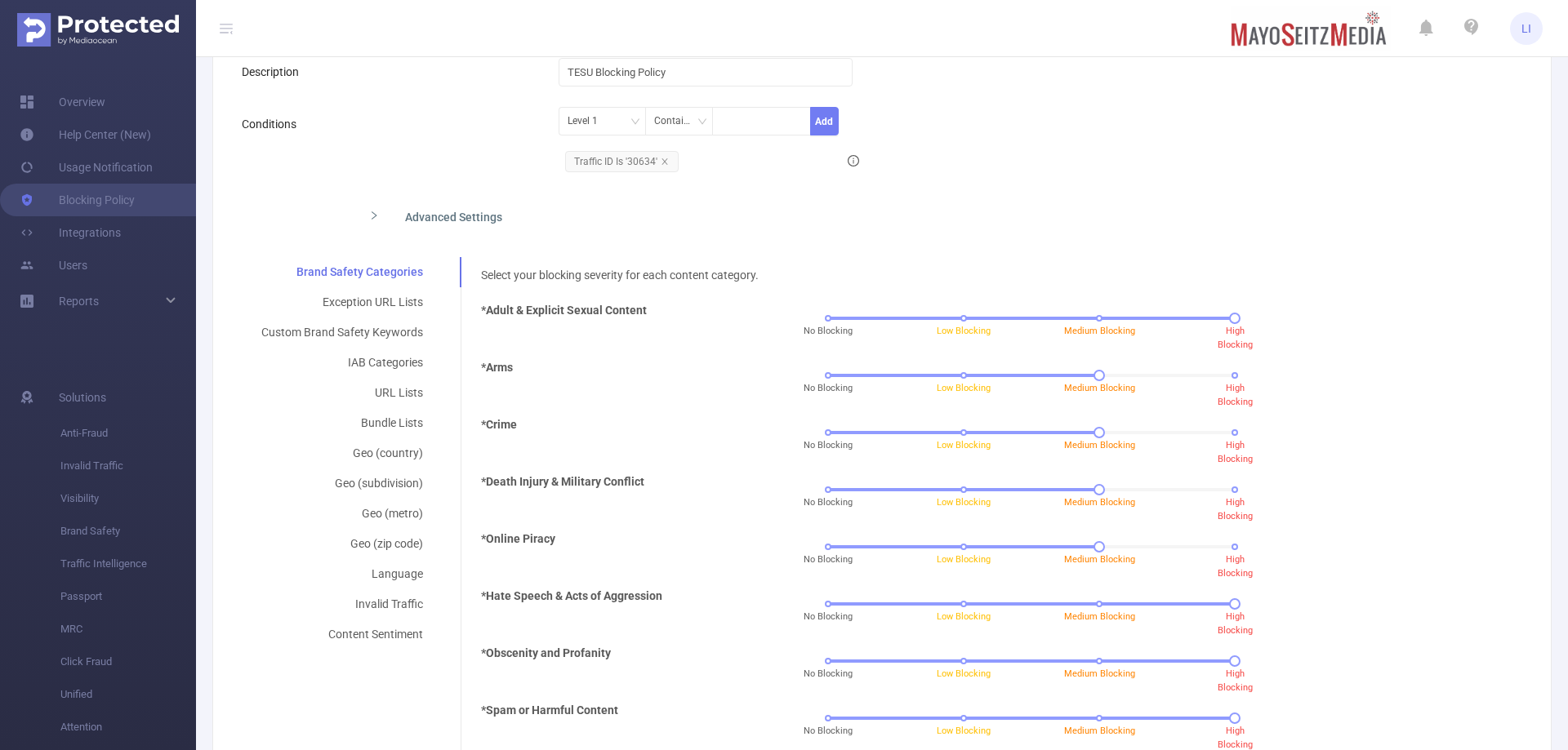
scroll to position [379, 0]
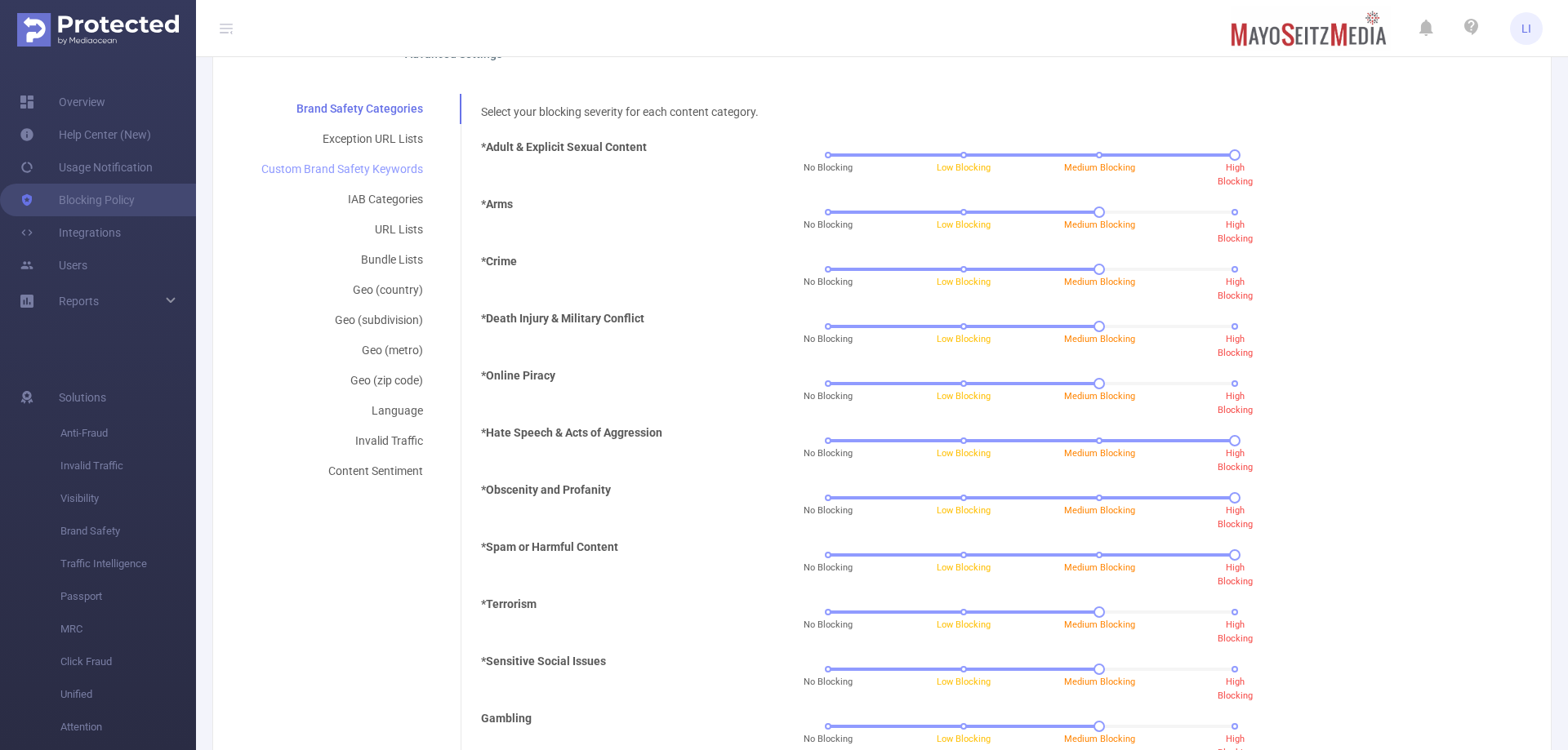
click at [357, 168] on div "Custom Brand Safety Keywords" at bounding box center [342, 170] width 201 height 30
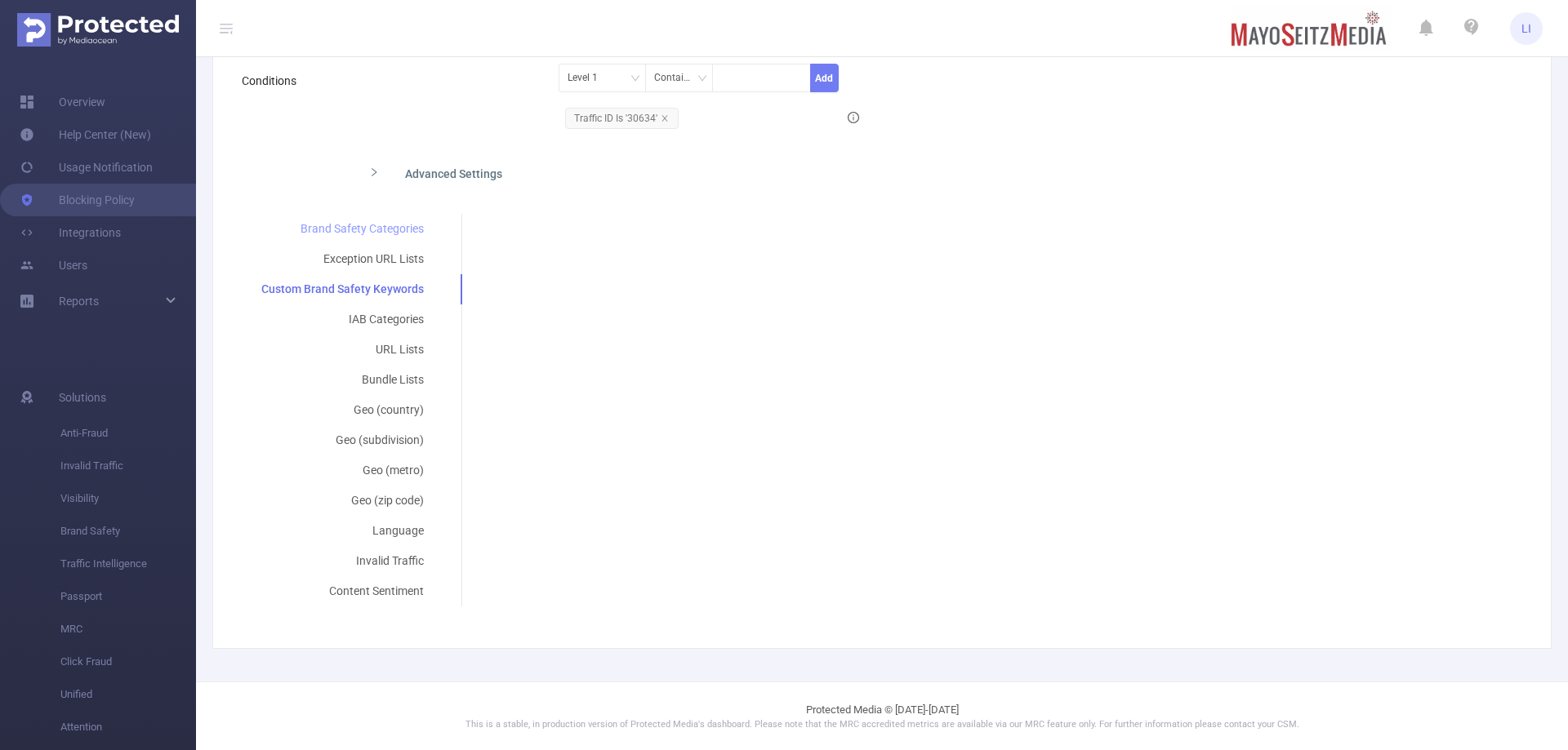
click at [381, 229] on div "Brand Safety Categories" at bounding box center [342, 229] width 202 height 30
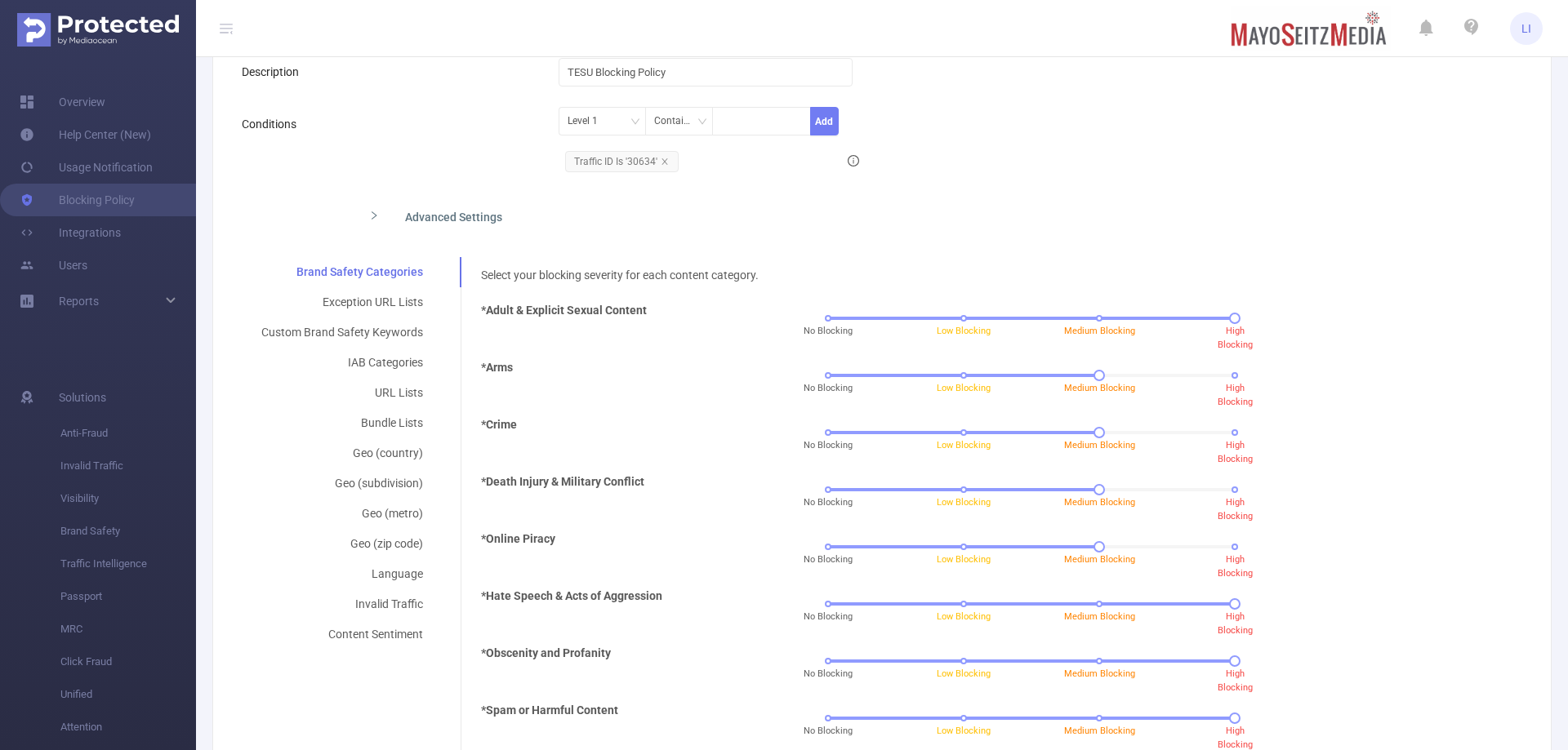
scroll to position [379, 0]
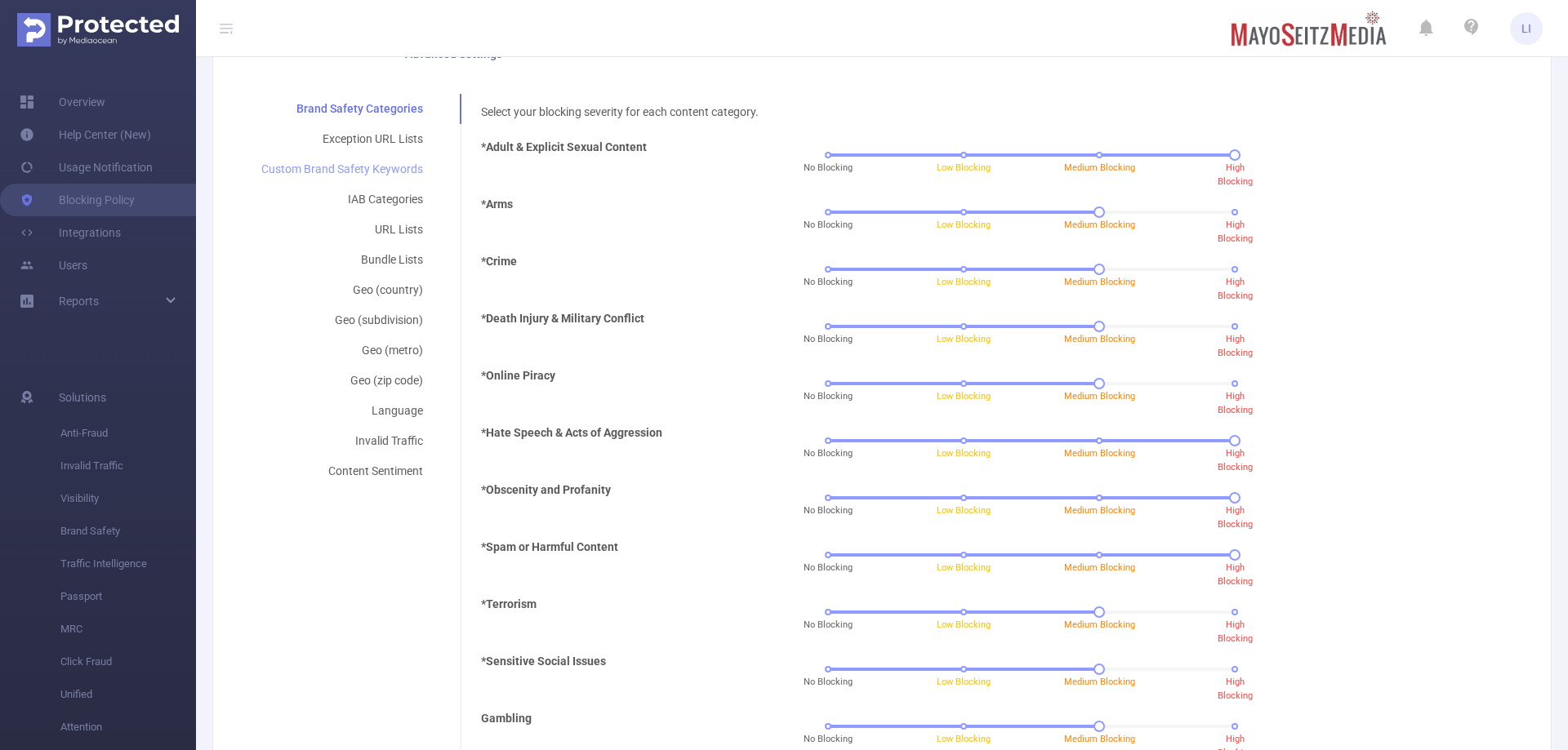
click at [374, 166] on div "Custom Brand Safety Keywords" at bounding box center [342, 170] width 201 height 30
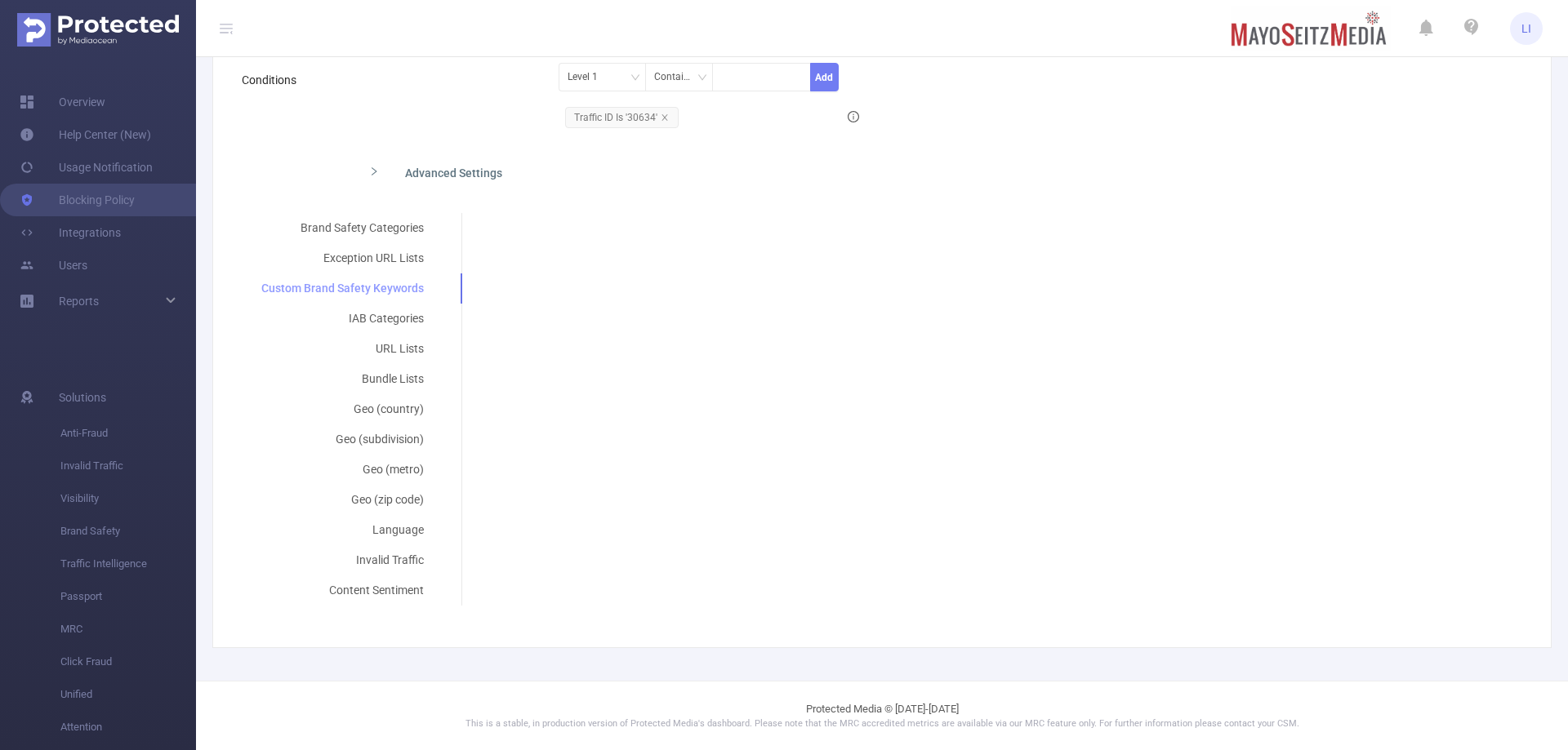
scroll to position [259, 0]
click at [358, 322] on div "IAB Categories" at bounding box center [342, 320] width 202 height 30
click at [376, 373] on div "Bundle Lists" at bounding box center [342, 380] width 201 height 30
click at [381, 412] on div "Geo (country)" at bounding box center [342, 410] width 201 height 30
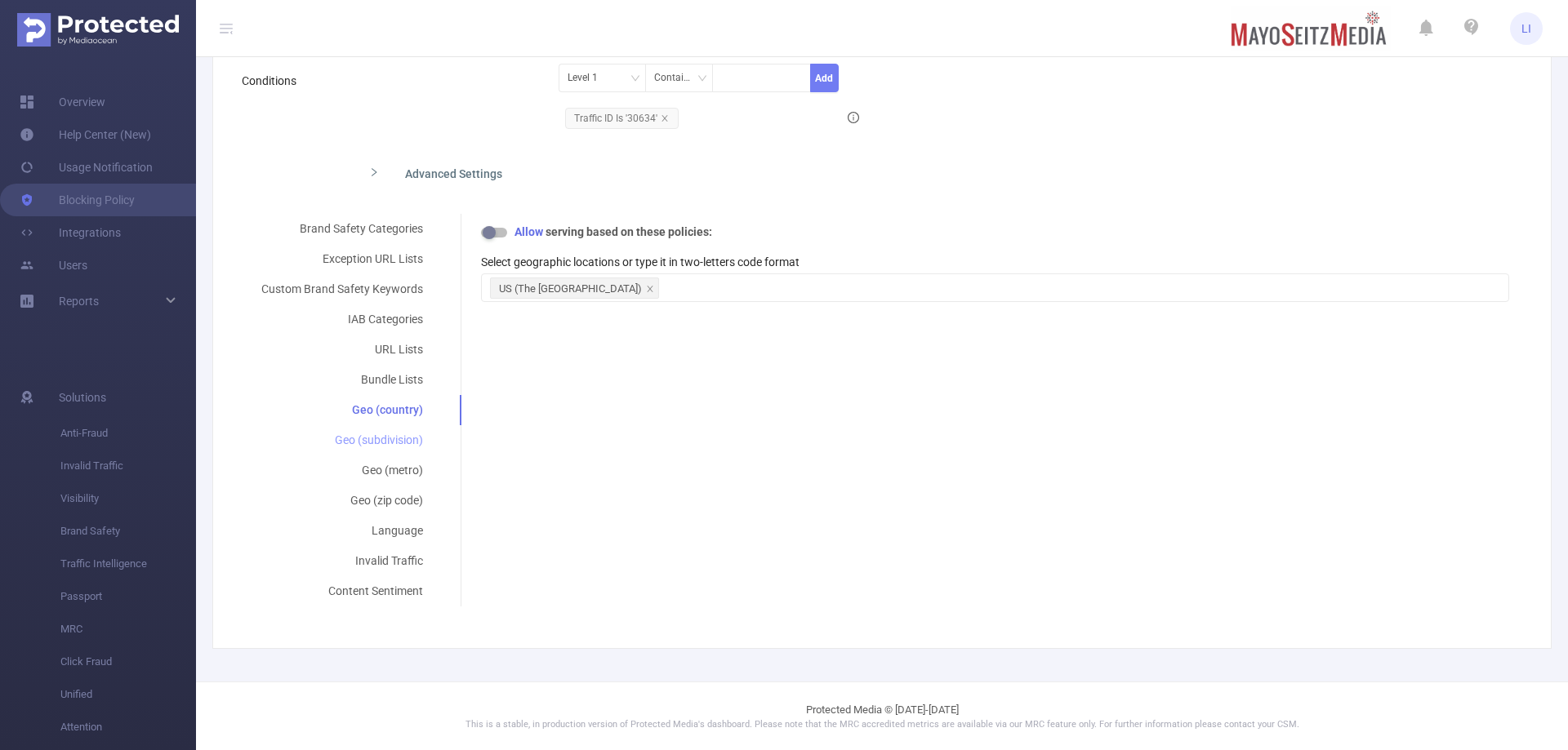
click at [388, 445] on div "Geo (subdivision)" at bounding box center [342, 440] width 201 height 30
click at [390, 532] on div "Language" at bounding box center [342, 531] width 201 height 30
click at [370, 553] on div "Invalid Traffic" at bounding box center [342, 561] width 201 height 30
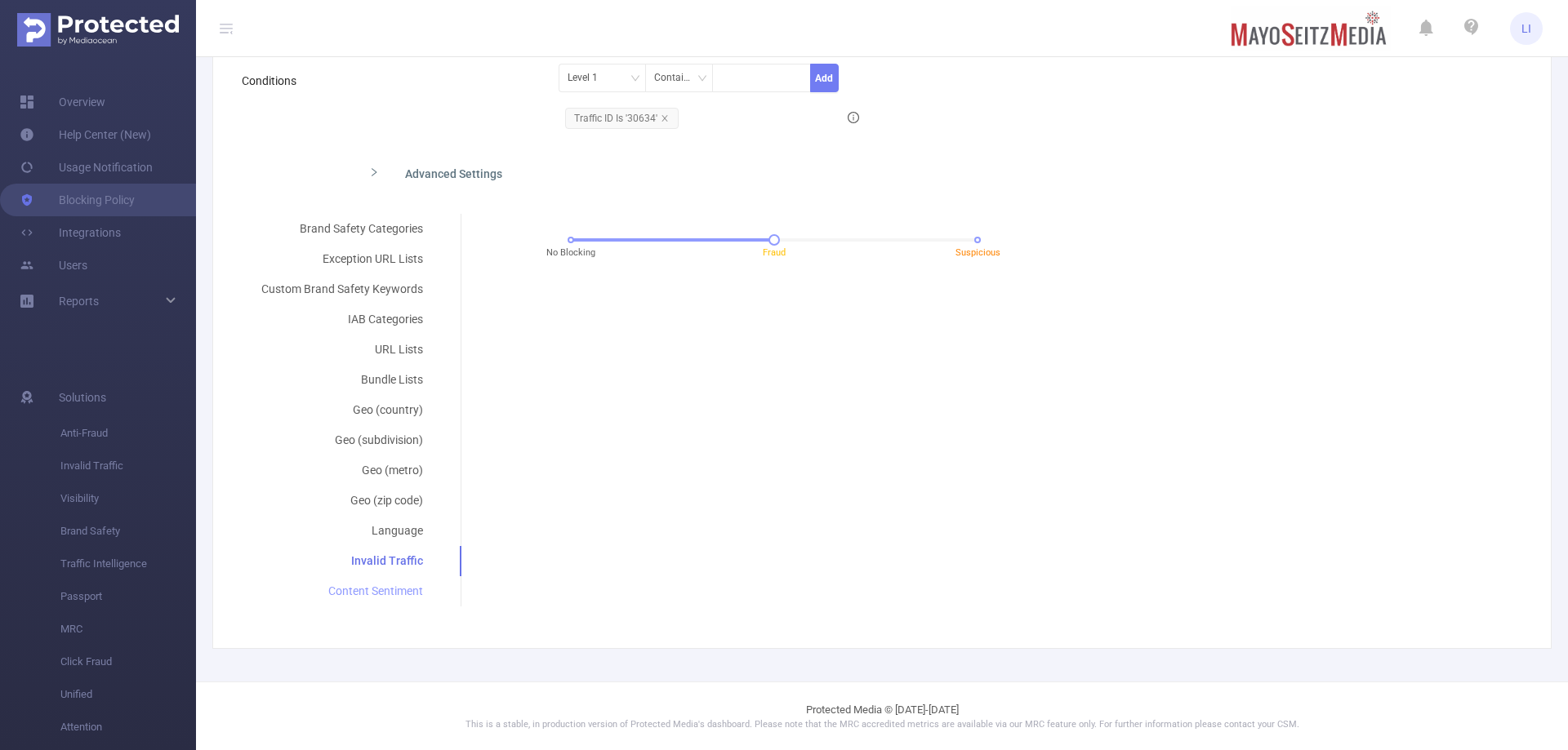
click at [369, 588] on div "Content Sentiment" at bounding box center [342, 591] width 201 height 30
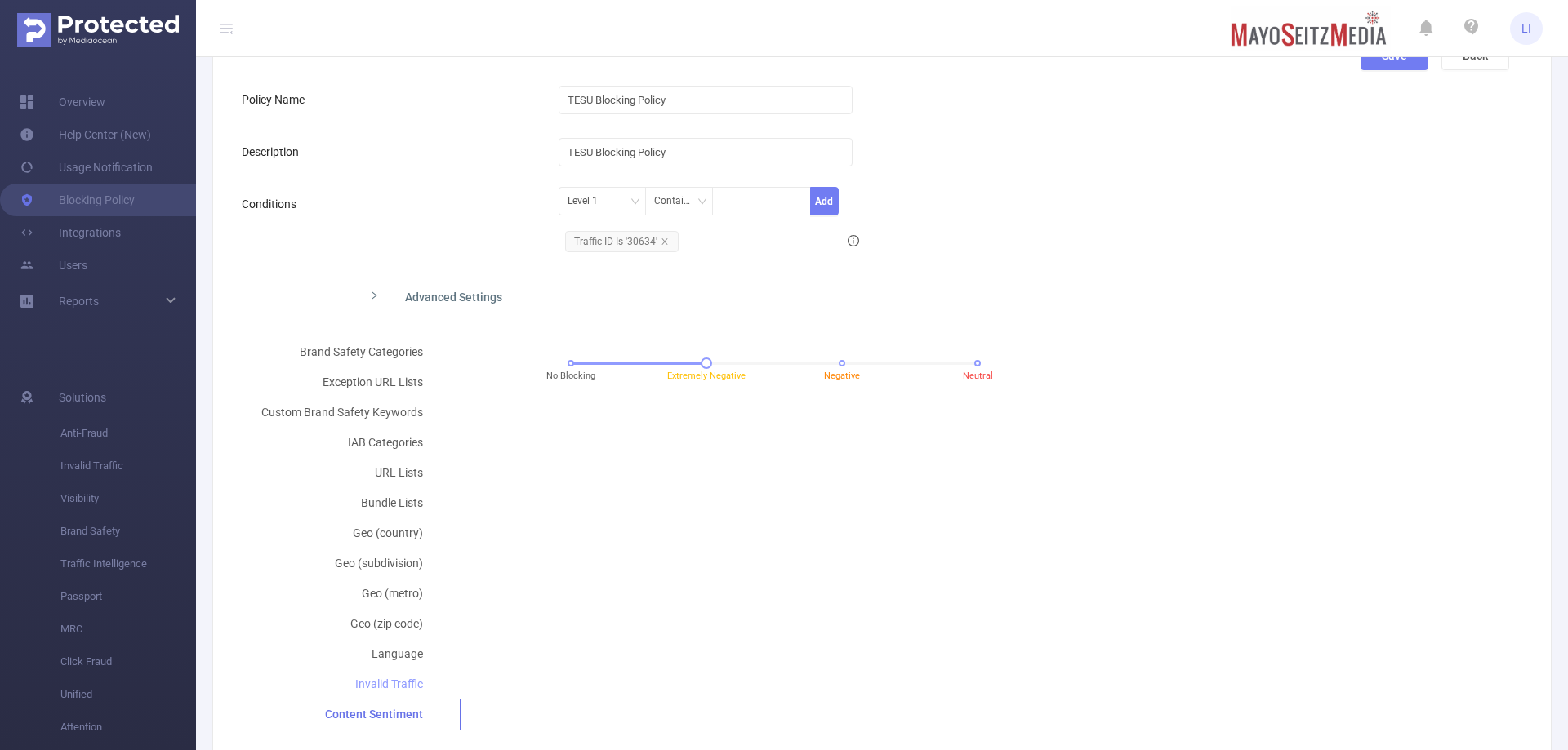
scroll to position [95, 0]
